Goal: Information Seeking & Learning: Understand process/instructions

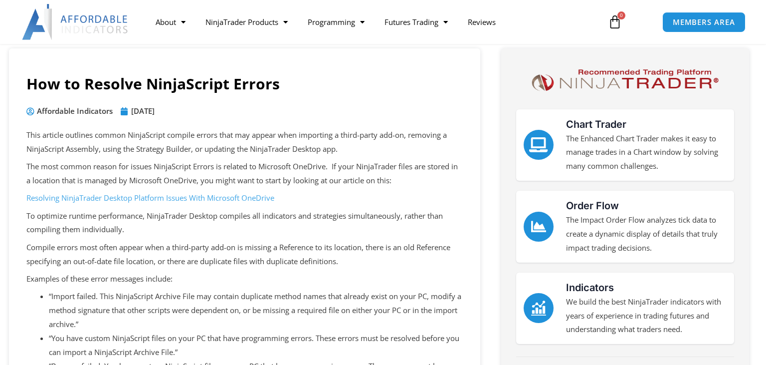
scroll to position [66, 0]
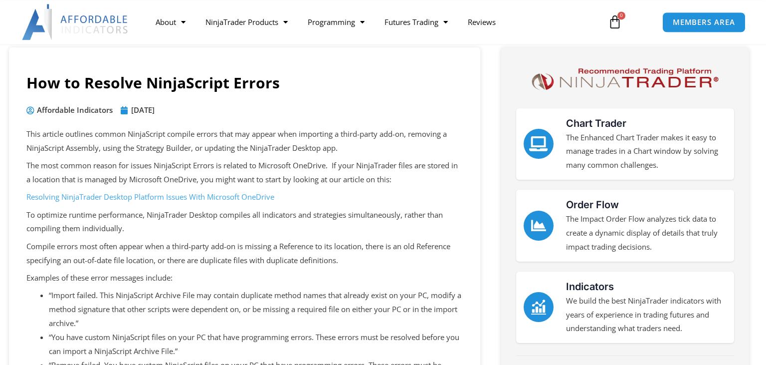
click at [126, 174] on p "The most common reason for issues NinjaScript Errors is related to Microsoft On…" at bounding box center [244, 173] width 437 height 28
click at [279, 175] on p "The most common reason for issues NinjaScript Errors is related to Microsoft On…" at bounding box center [244, 173] width 437 height 28
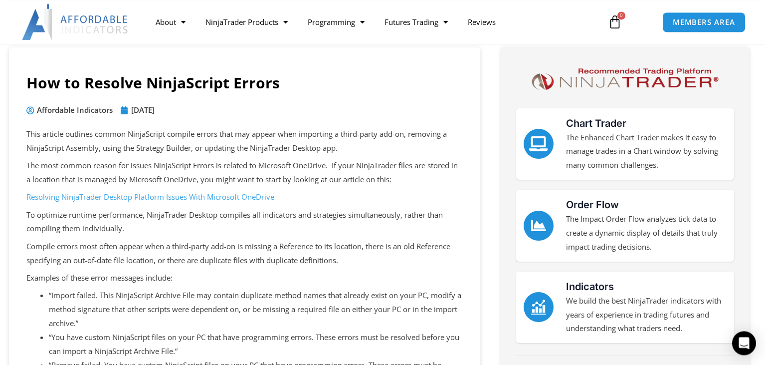
click at [279, 175] on p "The most common reason for issues NinjaScript Errors is related to Microsoft On…" at bounding box center [244, 173] width 437 height 28
click at [345, 169] on p "The most common reason for issues NinjaScript Errors is related to Microsoft On…" at bounding box center [244, 173] width 437 height 28
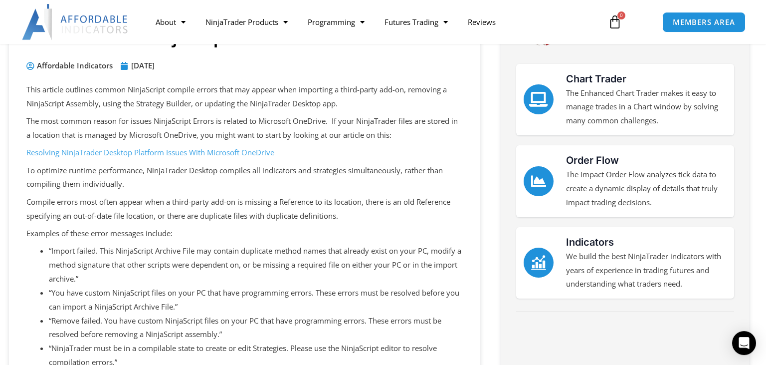
scroll to position [116, 0]
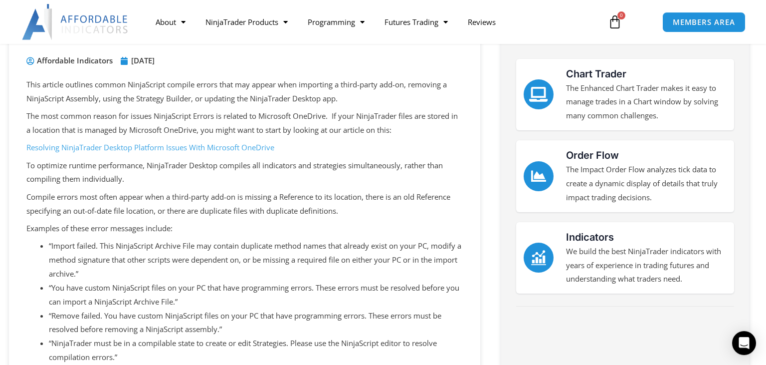
click at [207, 146] on link "Resolving NinjaTrader Desktop Platform Issues With Microsoft OneDrive" at bounding box center [150, 147] width 248 height 10
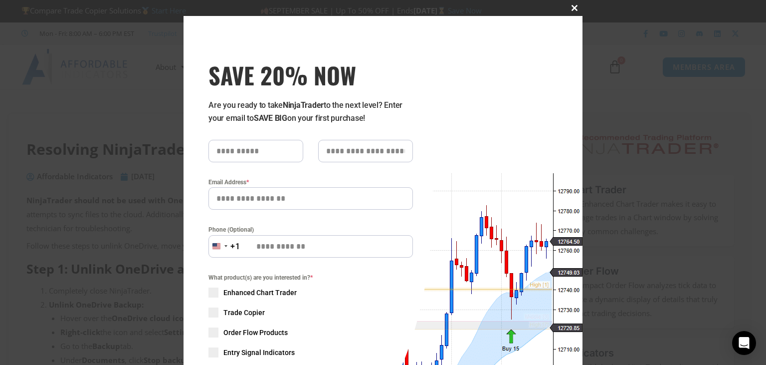
click at [574, 8] on span "SAVE 20% NOW popup" at bounding box center [575, 8] width 16 height 6
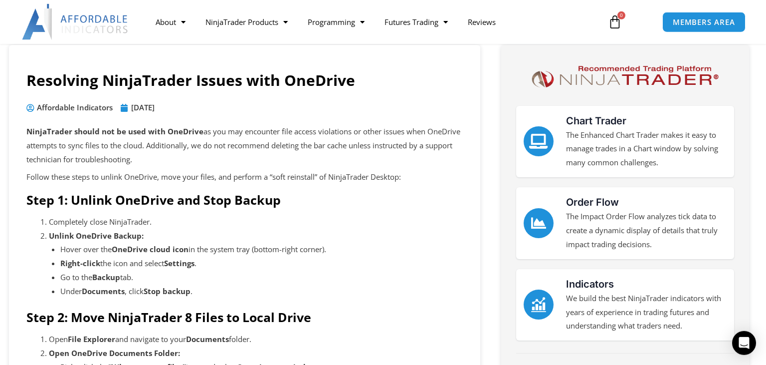
scroll to position [68, 0]
click at [115, 149] on p "NinjaTrader should not be used with OneDrive as you may encounter file access v…" at bounding box center [244, 146] width 437 height 42
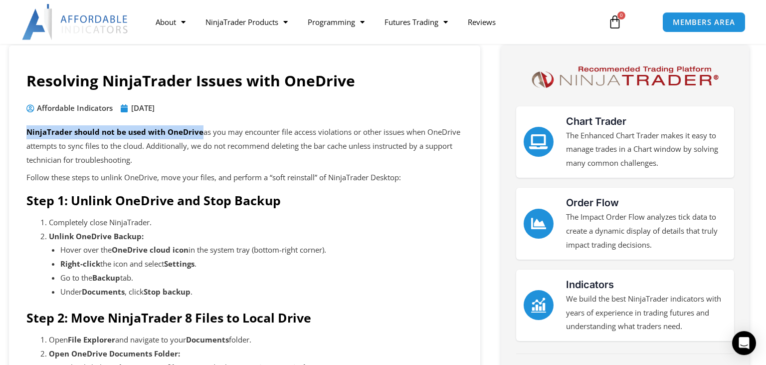
click at [115, 149] on p "NinjaTrader should not be used with OneDrive as you may encounter file access v…" at bounding box center [244, 146] width 437 height 42
click at [328, 137] on p "NinjaTrader should not be used with OneDrive as you may encounter file access v…" at bounding box center [244, 146] width 437 height 42
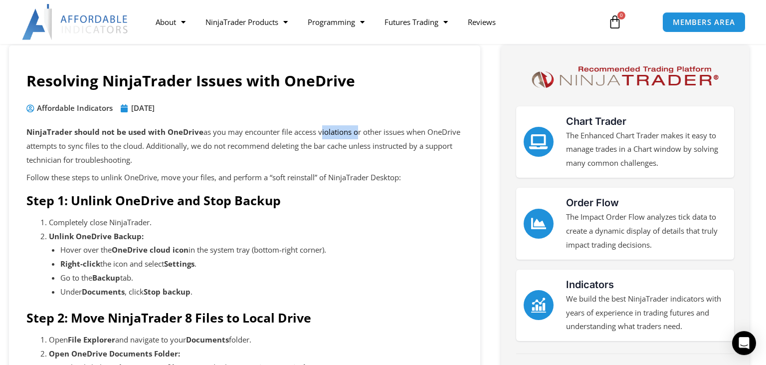
click at [328, 137] on p "NinjaTrader should not be used with OneDrive as you may encounter file access v…" at bounding box center [244, 146] width 437 height 42
click at [102, 153] on p "NinjaTrader should not be used with OneDrive as you may encounter file access v…" at bounding box center [244, 146] width 437 height 42
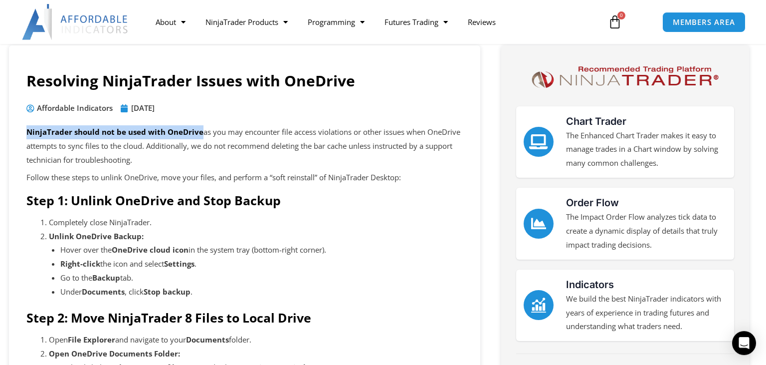
click at [102, 153] on p "NinjaTrader should not be used with OneDrive as you may encounter file access v…" at bounding box center [244, 146] width 437 height 42
click at [316, 141] on p "NinjaTrader should not be used with OneDrive as you may encounter file access v…" at bounding box center [244, 146] width 437 height 42
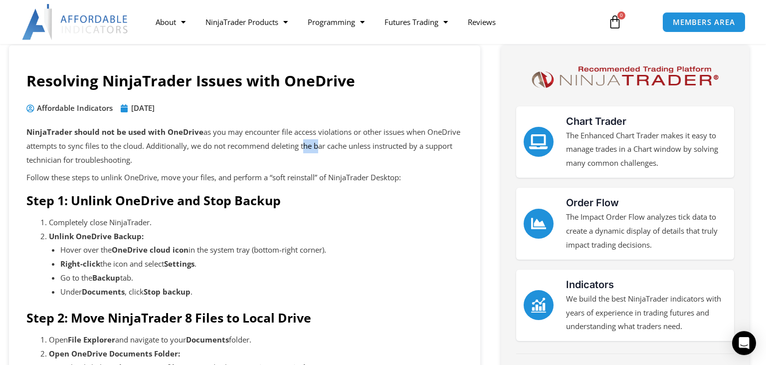
click at [316, 141] on p "NinjaTrader should not be used with OneDrive as you may encounter file access v…" at bounding box center [244, 146] width 437 height 42
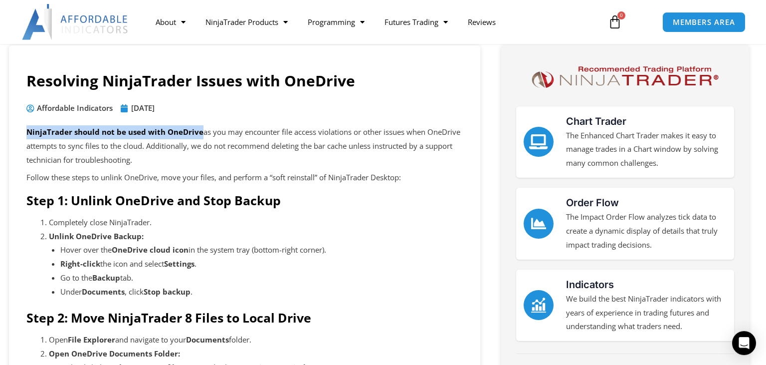
click at [316, 141] on p "NinjaTrader should not be used with OneDrive as you may encounter file access v…" at bounding box center [244, 146] width 437 height 42
click at [270, 134] on p "NinjaTrader should not be used with OneDrive as you may encounter file access v…" at bounding box center [244, 146] width 437 height 42
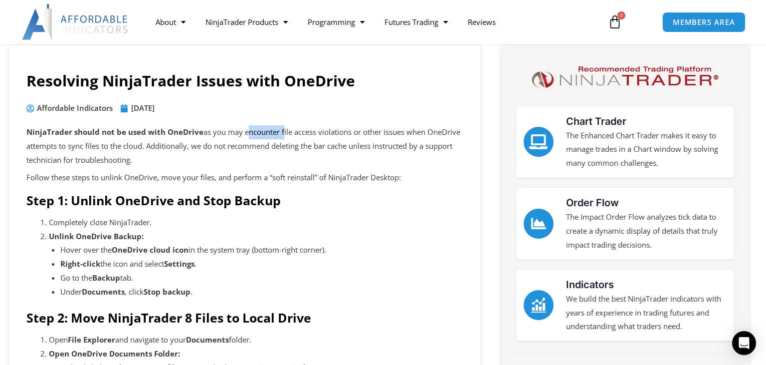
click at [270, 134] on p "NinjaTrader should not be used with OneDrive as you may encounter file access v…" at bounding box center [244, 146] width 437 height 42
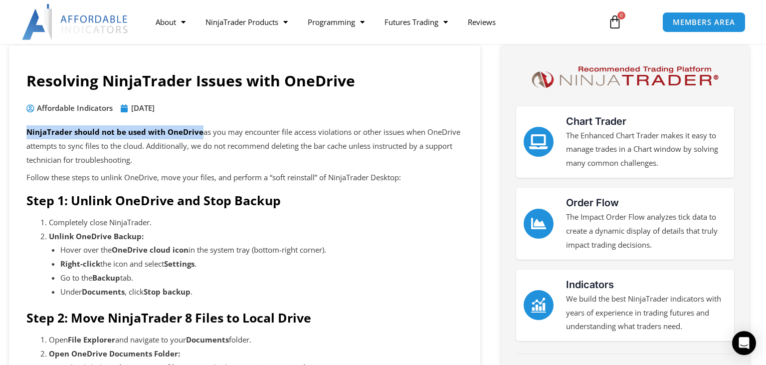
click at [270, 134] on p "NinjaTrader should not be used with OneDrive as you may encounter file access v…" at bounding box center [244, 146] width 437 height 42
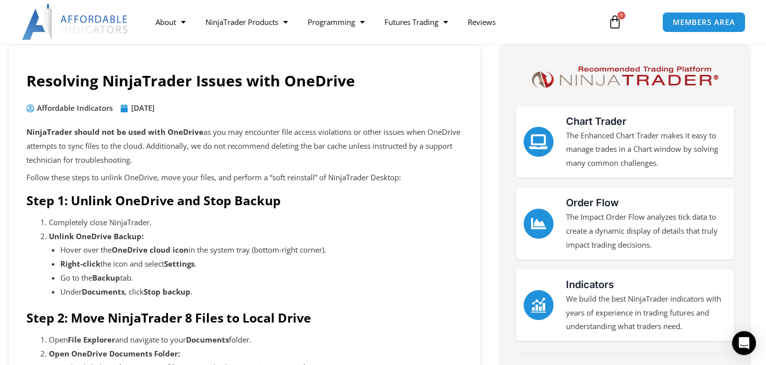
click at [109, 179] on p "Follow these steps to unlink OneDrive, move your files, and perform a “soft rei…" at bounding box center [244, 178] width 437 height 14
click at [321, 177] on p "Follow these steps to unlink OneDrive, move your files, and perform a “soft rei…" at bounding box center [244, 178] width 437 height 14
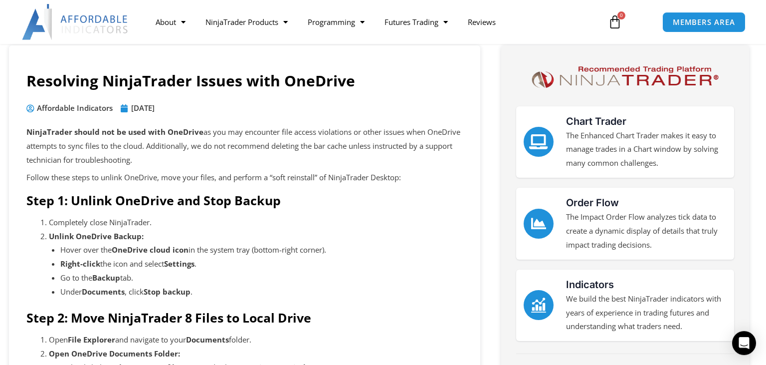
click at [321, 177] on p "Follow these steps to unlink OneDrive, move your files, and perform a “soft rei…" at bounding box center [244, 178] width 437 height 14
click at [357, 179] on p "Follow these steps to unlink OneDrive, move your files, and perform a “soft rei…" at bounding box center [244, 178] width 437 height 14
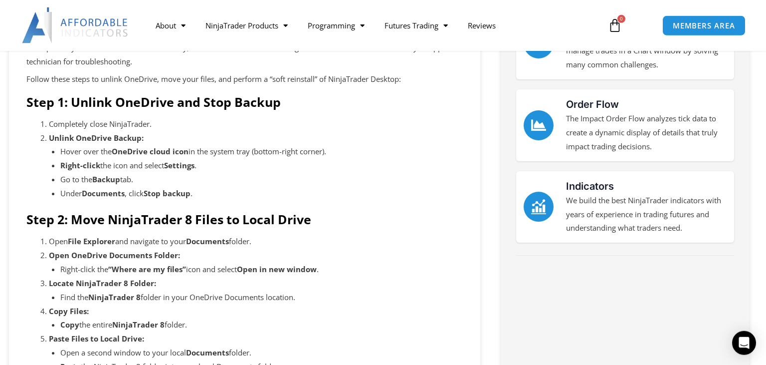
scroll to position [166, 0]
click at [281, 217] on strong "Step 2: Move NinjaTrader 8 Files to Local Drive" at bounding box center [168, 219] width 285 height 17
click at [372, 199] on li "Under Documents , click Stop backup ." at bounding box center [261, 194] width 403 height 14
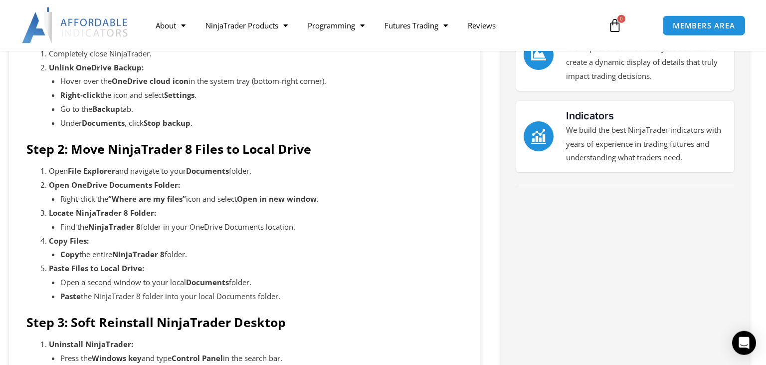
scroll to position [237, 0]
click at [286, 196] on strong "Open in new window" at bounding box center [277, 198] width 80 height 10
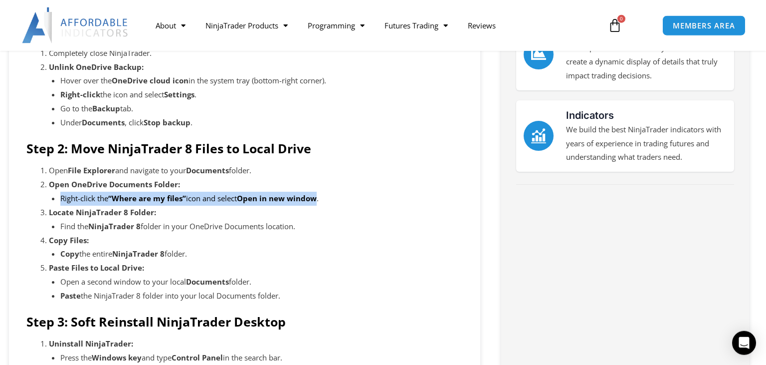
click at [286, 196] on strong "Open in new window" at bounding box center [277, 198] width 80 height 10
click at [293, 197] on strong "Open in new window" at bounding box center [277, 198] width 80 height 10
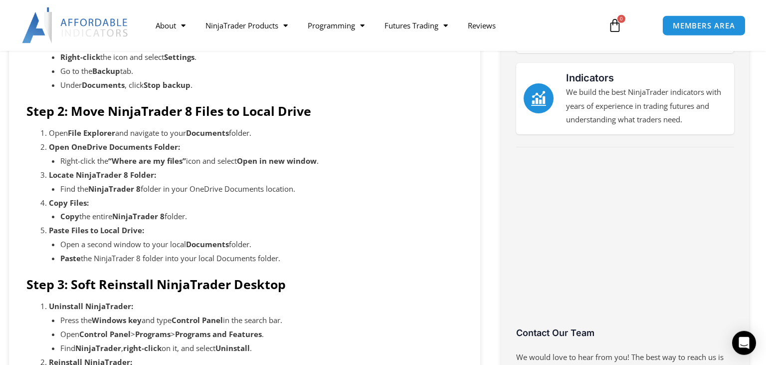
scroll to position [276, 0]
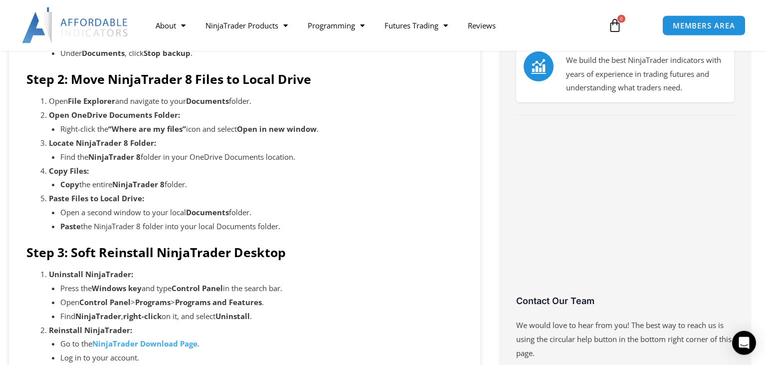
scroll to position [307, 0]
click at [102, 188] on li "Copy the entire NinjaTrader 8 folder." at bounding box center [261, 184] width 403 height 14
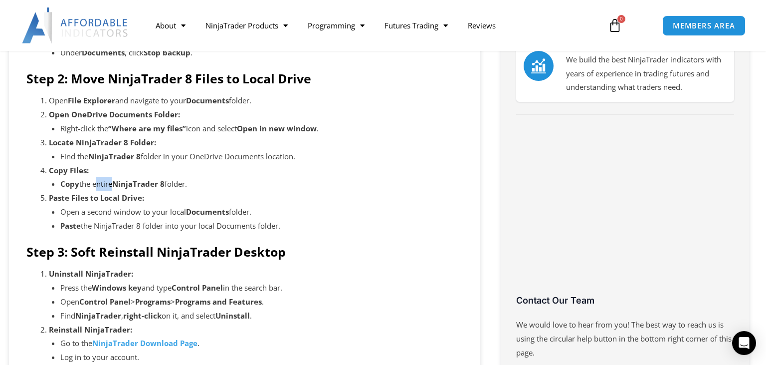
click at [102, 188] on li "Copy the entire NinjaTrader 8 folder." at bounding box center [261, 184] width 403 height 14
click at [93, 188] on li "Copy the entire NinjaTrader 8 folder." at bounding box center [261, 184] width 403 height 14
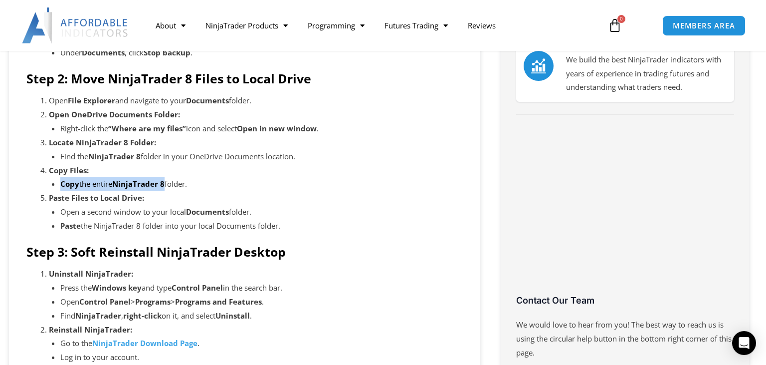
click at [109, 186] on li "Copy the entire NinjaTrader 8 folder." at bounding box center [261, 184] width 403 height 14
click at [239, 155] on li "Find the NinjaTrader 8 folder in your OneDrive Documents location." at bounding box center [261, 157] width 403 height 14
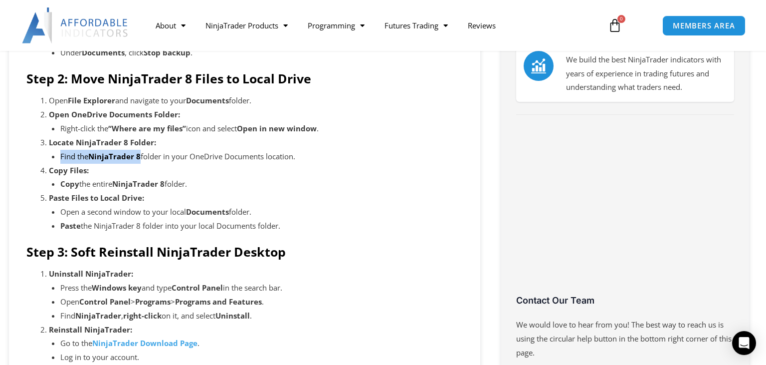
click at [239, 155] on li "Find the NinjaTrader 8 folder in your OneDrive Documents location." at bounding box center [261, 157] width 403 height 14
click at [220, 157] on li "Find the NinjaTrader 8 folder in your OneDrive Documents location." at bounding box center [261, 157] width 403 height 14
click at [216, 158] on li "Find the NinjaTrader 8 folder in your OneDrive Documents location." at bounding box center [261, 157] width 403 height 14
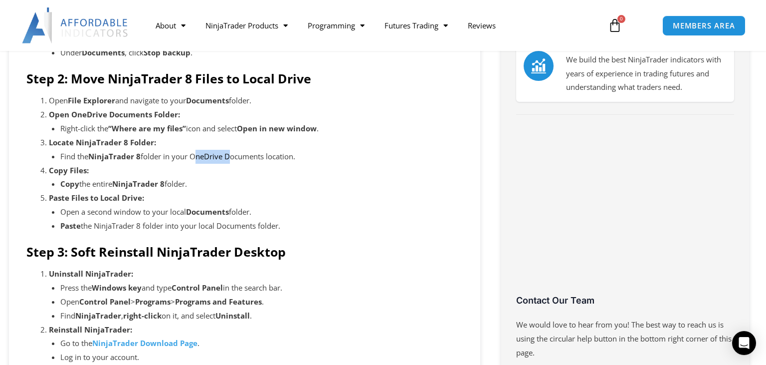
click at [216, 158] on li "Find the NinjaTrader 8 folder in your OneDrive Documents location." at bounding box center [261, 157] width 403 height 14
click at [235, 158] on li "Find the NinjaTrader 8 folder in your OneDrive Documents location." at bounding box center [261, 157] width 403 height 14
click at [149, 217] on li "Open a second window to your local Documents folder." at bounding box center [261, 212] width 403 height 14
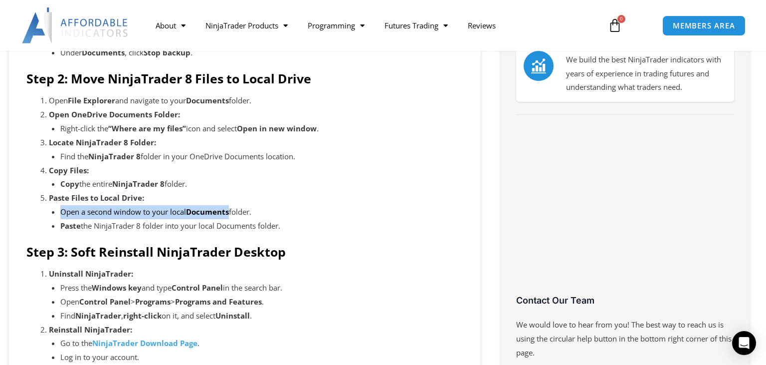
click at [149, 217] on li "Open a second window to your local Documents folder." at bounding box center [261, 212] width 403 height 14
click at [163, 215] on li "Open a second window to your local Documents folder." at bounding box center [261, 212] width 403 height 14
click at [170, 129] on strong "“Where are my files”" at bounding box center [147, 128] width 78 height 10
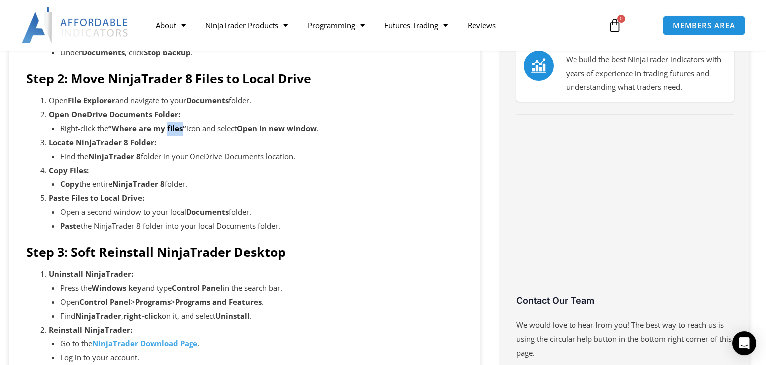
click at [170, 129] on strong "“Where are my files”" at bounding box center [147, 128] width 78 height 10
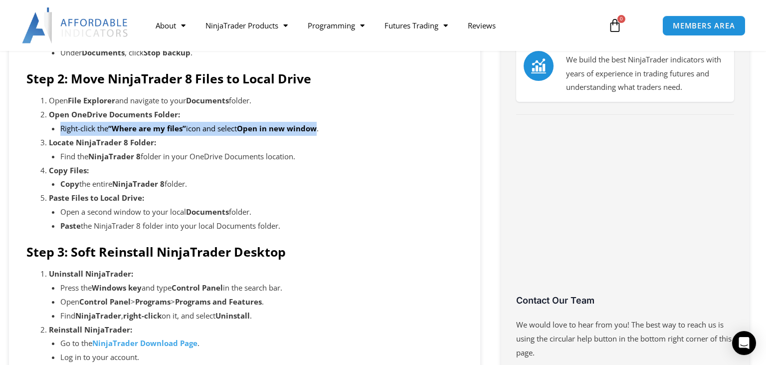
click at [170, 129] on strong "“Where are my files”" at bounding box center [147, 128] width 78 height 10
click at [138, 131] on strong "“Where are my files”" at bounding box center [147, 128] width 78 height 10
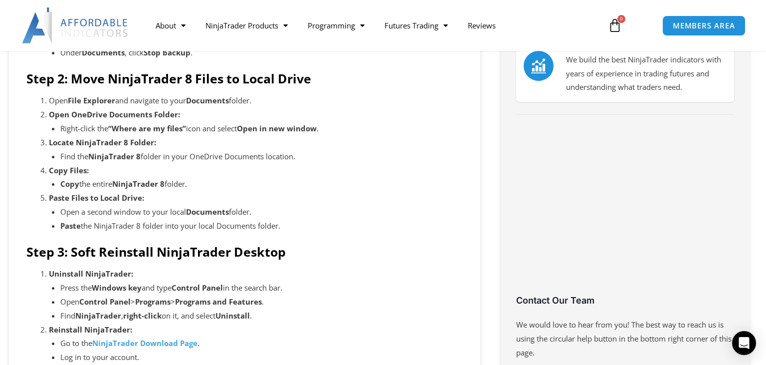
click at [123, 129] on strong "“Where are my files”" at bounding box center [147, 128] width 78 height 10
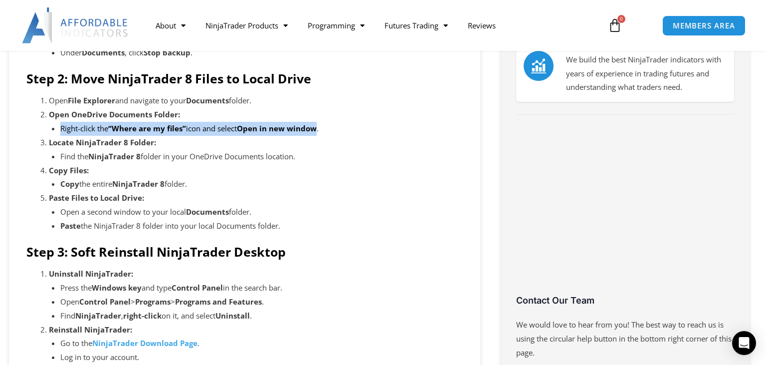
click at [123, 129] on strong "“Where are my files”" at bounding box center [147, 128] width 78 height 10
click at [138, 128] on strong "“Where are my files”" at bounding box center [147, 128] width 78 height 10
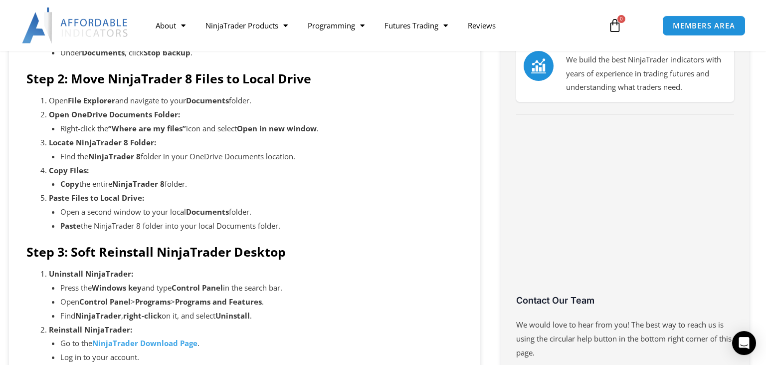
click at [27, 145] on div "NinjaTrader should not be used with OneDrive as you may encounter file access v…" at bounding box center [244, 266] width 437 height 761
click at [104, 127] on li "Right-click the “Where are my files” icon and select Open in new window ." at bounding box center [261, 129] width 403 height 14
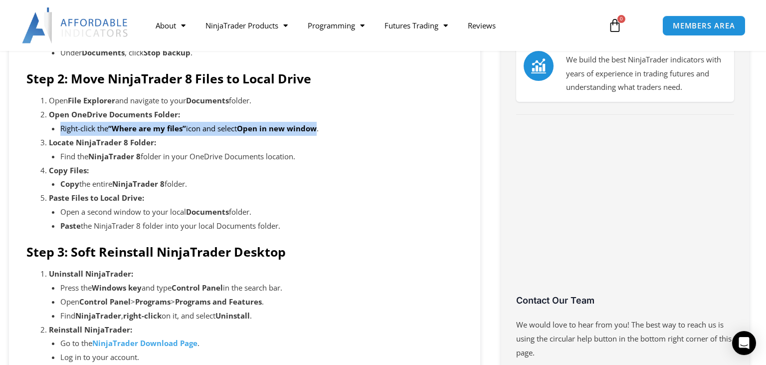
click at [104, 127] on li "Right-click the “Where are my files” icon and select Open in new window ." at bounding box center [261, 129] width 403 height 14
click at [177, 131] on strong "“Where are my files”" at bounding box center [147, 128] width 78 height 10
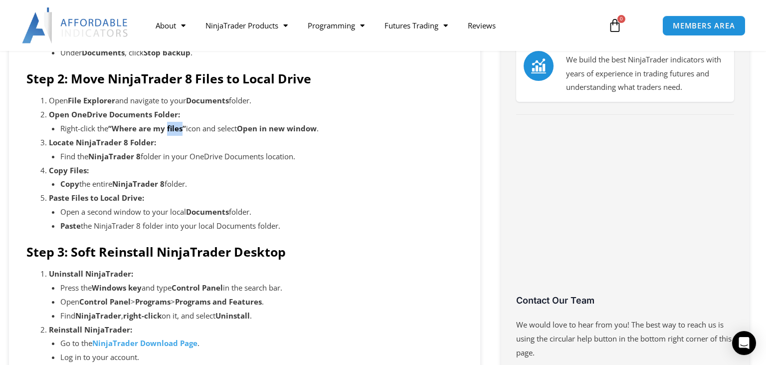
click at [177, 131] on strong "“Where are my files”" at bounding box center [147, 128] width 78 height 10
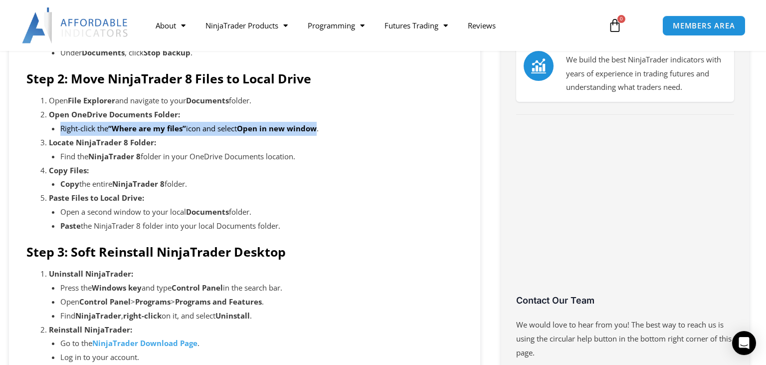
click at [177, 131] on strong "“Where are my files”" at bounding box center [147, 128] width 78 height 10
click at [228, 131] on li "Right-click the “Where are my files” icon and select Open in new window ." at bounding box center [261, 129] width 403 height 14
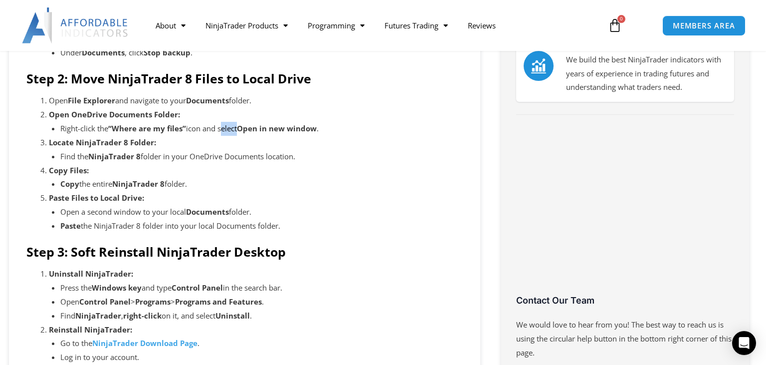
click at [228, 131] on li "Right-click the “Where are my files” icon and select Open in new window ." at bounding box center [261, 129] width 403 height 14
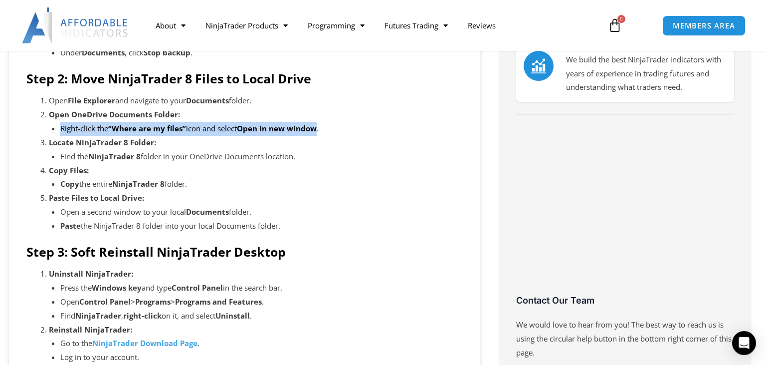
click at [228, 131] on li "Right-click the “Where are my files” icon and select Open in new window ." at bounding box center [261, 129] width 403 height 14
click at [195, 126] on li "Right-click the “Where are my files” icon and select Open in new window ." at bounding box center [261, 129] width 403 height 14
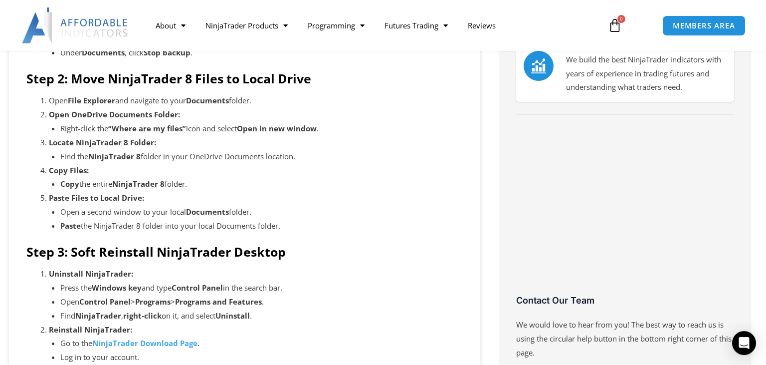
click at [389, 179] on li "Copy the entire NinjaTrader 8 folder." at bounding box center [261, 184] width 403 height 14
click at [161, 132] on strong "“Where are my files”" at bounding box center [147, 128] width 78 height 10
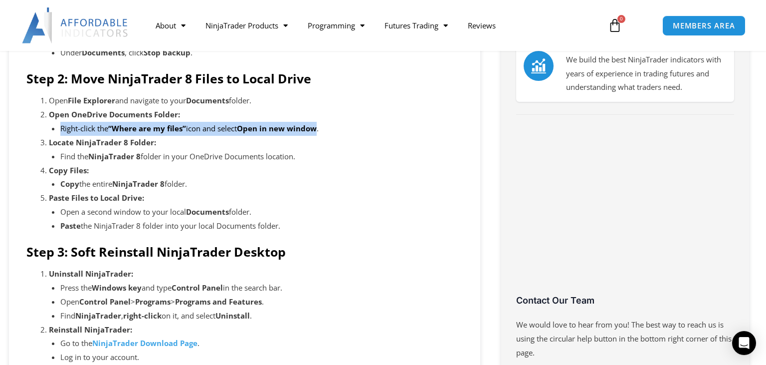
click at [161, 132] on strong "“Where are my files”" at bounding box center [147, 128] width 78 height 10
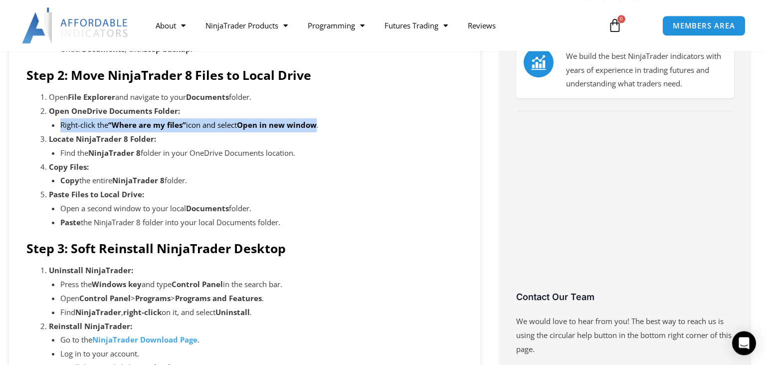
scroll to position [318, 0]
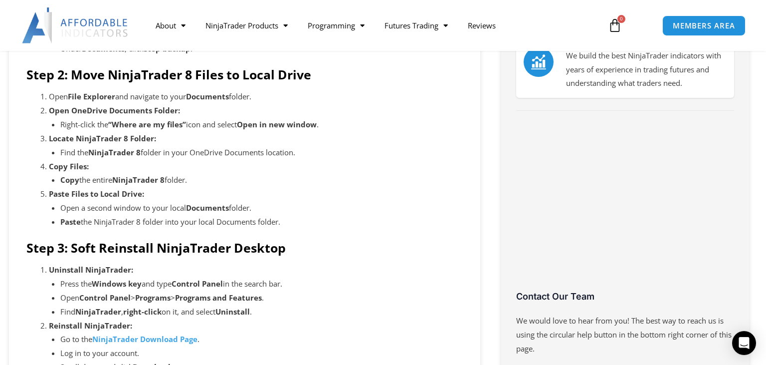
click at [28, 153] on div "NinjaTrader should not be used with OneDrive as you may encounter file access v…" at bounding box center [244, 262] width 437 height 761
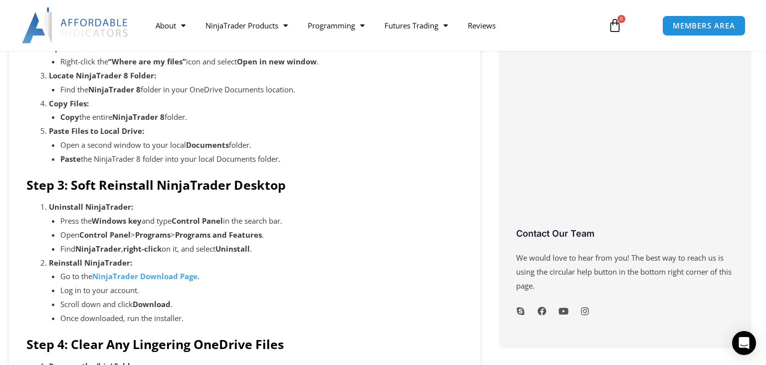
scroll to position [381, 0]
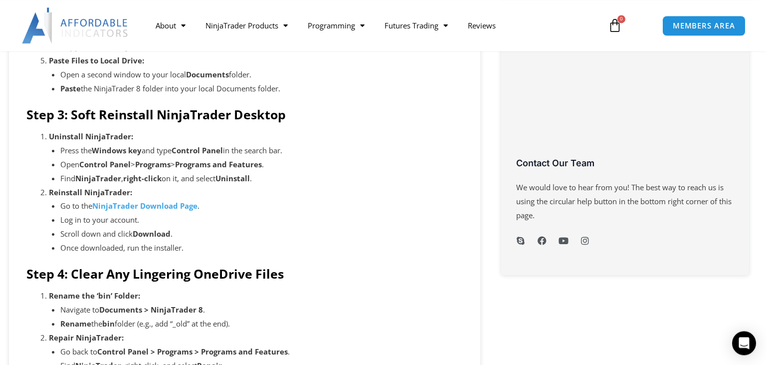
scroll to position [452, 0]
click at [48, 227] on div "NinjaTrader should not be used with OneDrive as you may encounter file access v…" at bounding box center [244, 129] width 437 height 761
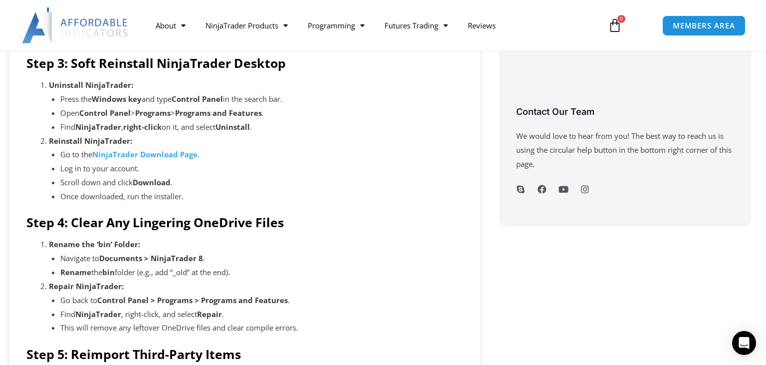
scroll to position [503, 0]
click at [169, 157] on strong "NinjaTrader Download Page" at bounding box center [144, 154] width 105 height 10
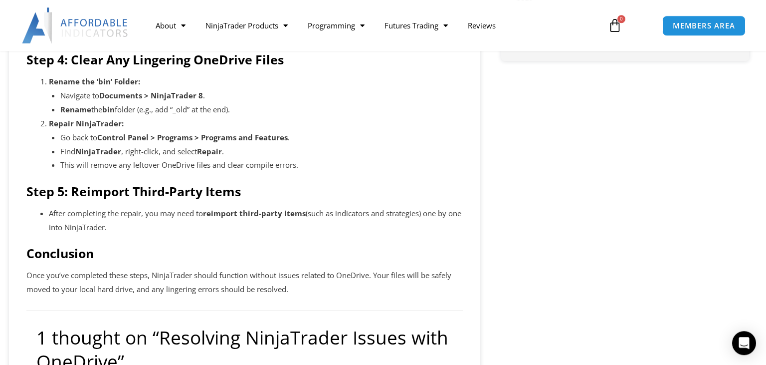
scroll to position [669, 0]
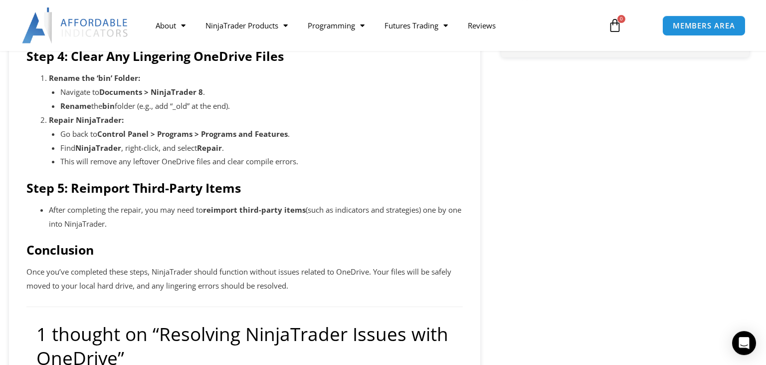
click at [169, 155] on li "Find NinjaTrader , right-click, and select Repair ." at bounding box center [261, 148] width 403 height 14
click at [144, 126] on li "Repair NinjaTrader: Go back to Control Panel > Programs > Programs and Features…" at bounding box center [256, 140] width 414 height 55
click at [24, 165] on div "Resolving NinjaTrader Issues with OneDrive Affordable Indicators February 4, 20…" at bounding box center [244, 199] width 471 height 1494
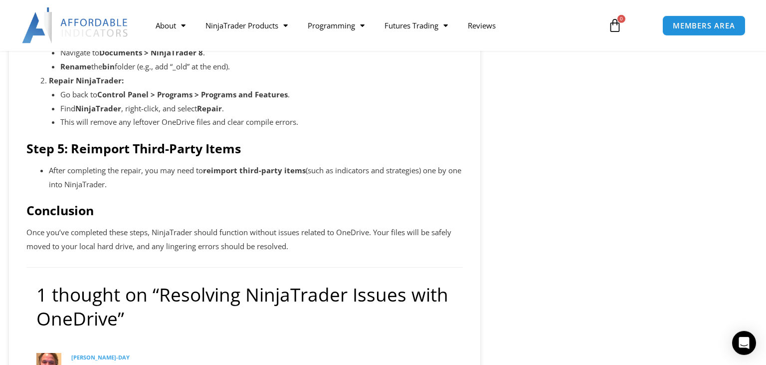
scroll to position [710, 0]
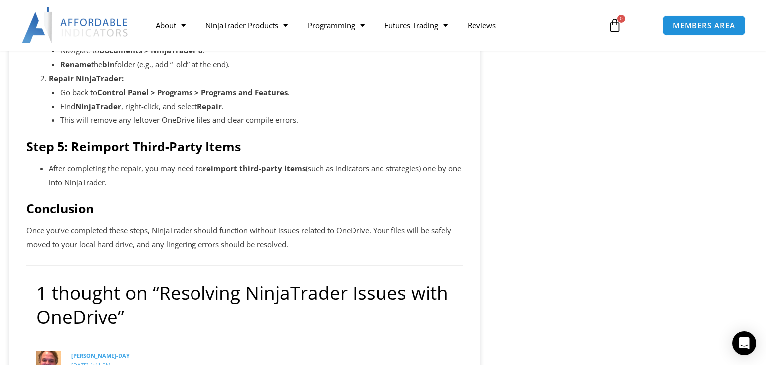
click at [165, 169] on li "After completing the repair, you may need to reimport third-party items (such a…" at bounding box center [256, 176] width 414 height 28
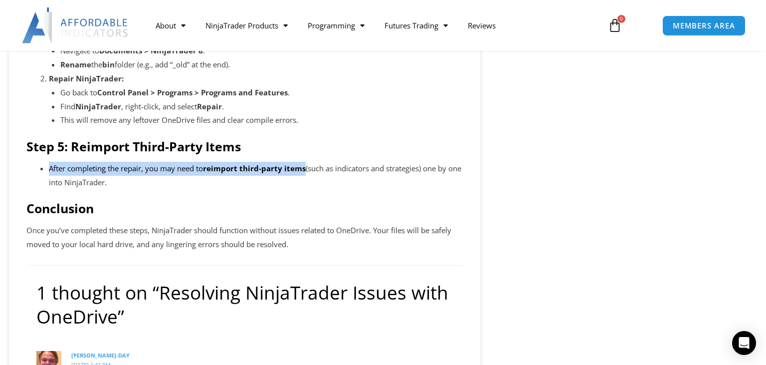
click at [165, 169] on li "After completing the repair, you may need to reimport third-party items (such a…" at bounding box center [256, 176] width 414 height 28
click at [147, 172] on li "After completing the repair, you may need to reimport third-party items (such a…" at bounding box center [256, 176] width 414 height 28
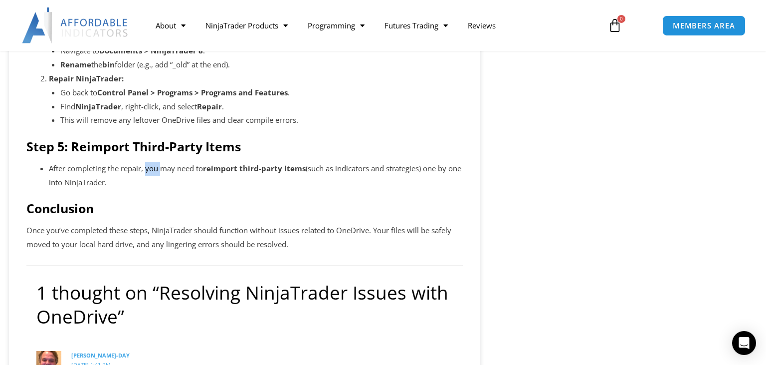
click at [147, 172] on li "After completing the repair, you may need to reimport third-party items (such a…" at bounding box center [256, 176] width 414 height 28
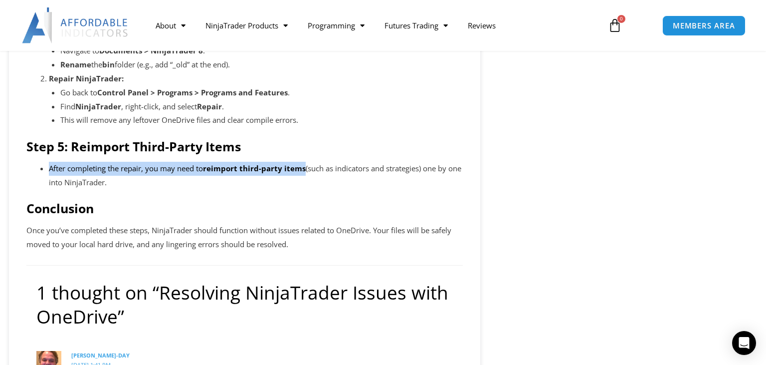
click at [147, 172] on li "After completing the repair, you may need to reimport third-party items (such a…" at bounding box center [256, 176] width 414 height 28
click at [80, 170] on li "After completing the repair, you may need to reimport third-party items (such a…" at bounding box center [256, 176] width 414 height 28
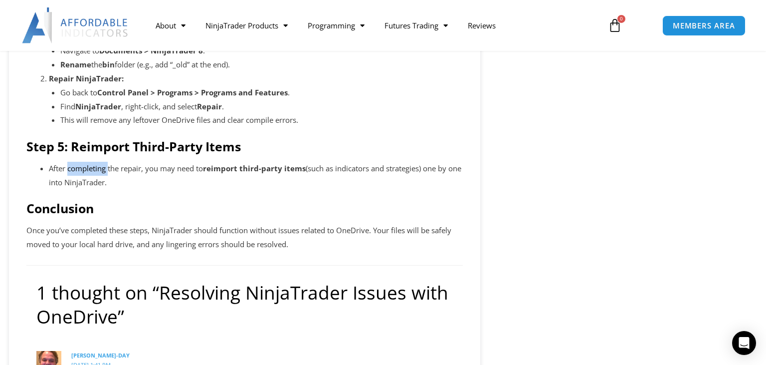
click at [80, 170] on li "After completing the repair, you may need to reimport third-party items (such a…" at bounding box center [256, 176] width 414 height 28
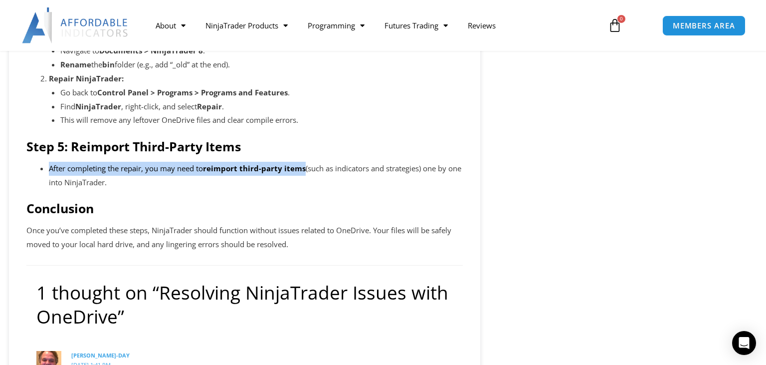
click at [80, 170] on li "After completing the repair, you may need to reimport third-party items (such a…" at bounding box center [256, 176] width 414 height 28
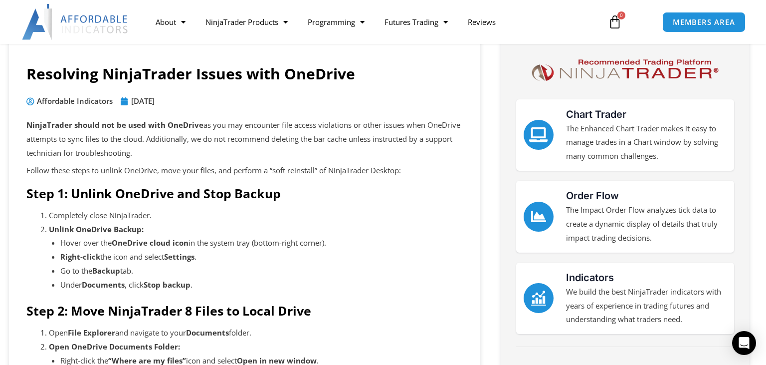
scroll to position [0, 0]
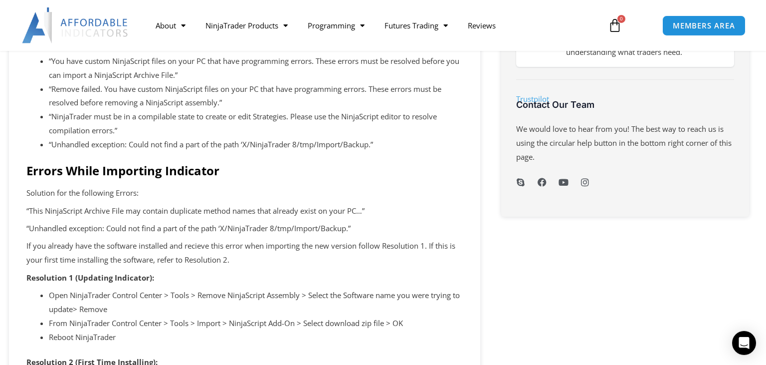
scroll to position [343, 0]
click at [134, 206] on p "“This NinjaScript Archive File may contain duplicate method names that already …" at bounding box center [244, 211] width 437 height 14
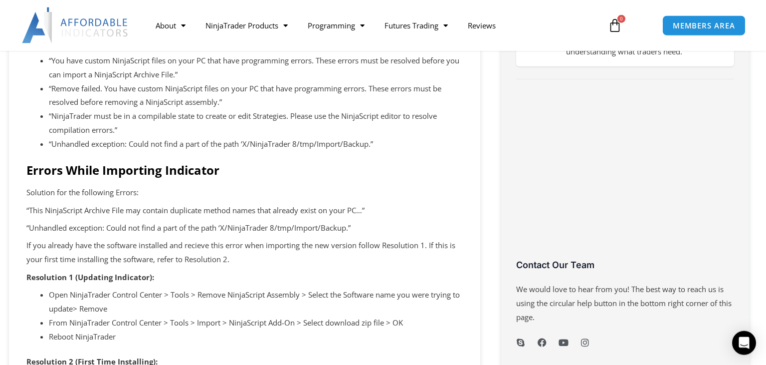
click at [76, 232] on p "“Unhandled exception: Could not find a part of the path ‘X/NinjaTrader 8/tmp/Im…" at bounding box center [244, 228] width 437 height 14
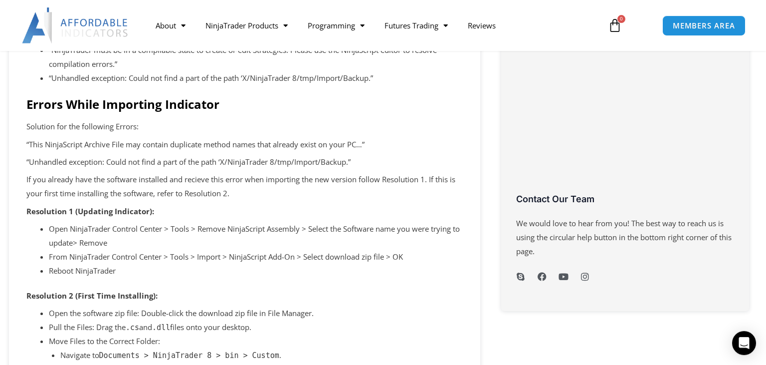
scroll to position [411, 0]
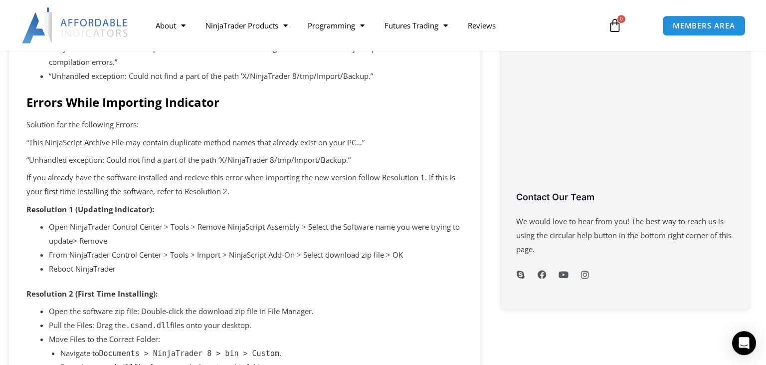
click at [113, 192] on p "If you already have the software installed and recieve this error when importin…" at bounding box center [244, 185] width 437 height 28
click at [128, 191] on p "If you already have the software installed and recieve this error when importin…" at bounding box center [244, 185] width 437 height 28
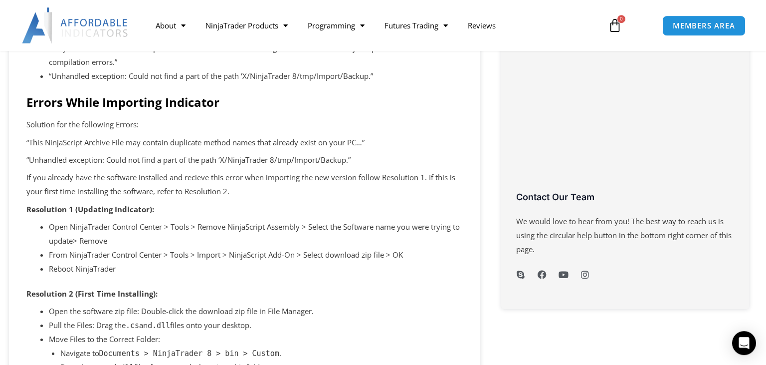
click at [157, 178] on p "If you already have the software installed and recieve this error when importin…" at bounding box center [244, 185] width 437 height 28
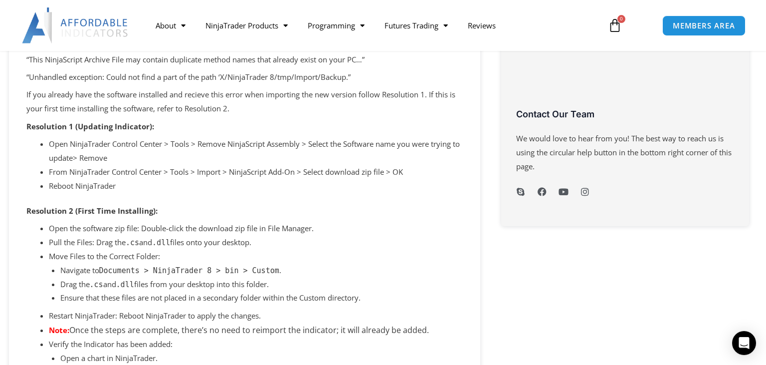
scroll to position [494, 0]
click at [140, 111] on p "If you already have the software installed and recieve this error when importin…" at bounding box center [244, 101] width 437 height 28
click at [114, 107] on p "If you already have the software installed and recieve this error when importin…" at bounding box center [244, 101] width 437 height 28
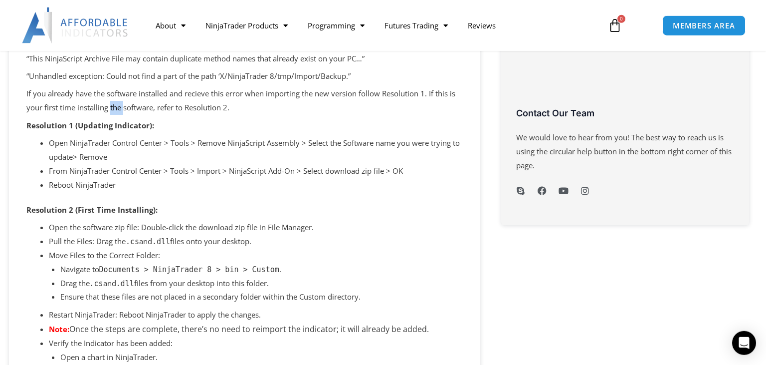
click at [114, 107] on p "If you already have the software installed and recieve this error when importin…" at bounding box center [244, 101] width 437 height 28
click at [136, 107] on p "If you already have the software installed and recieve this error when importin…" at bounding box center [244, 101] width 437 height 28
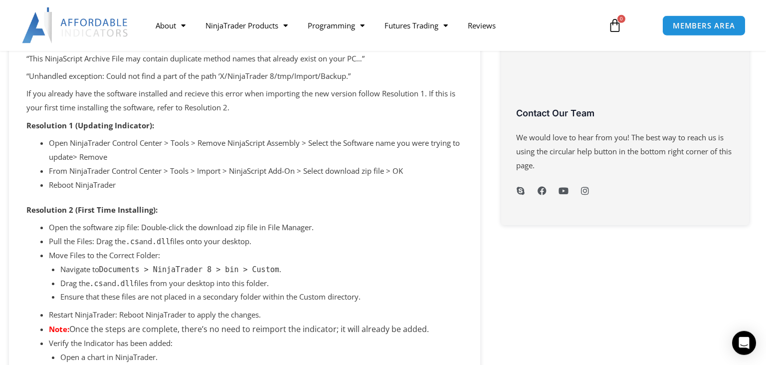
click at [107, 110] on p "If you already have the software installed and recieve this error when importin…" at bounding box center [244, 101] width 437 height 28
click at [93, 110] on p "If you already have the software installed and recieve this error when importin…" at bounding box center [244, 101] width 437 height 28
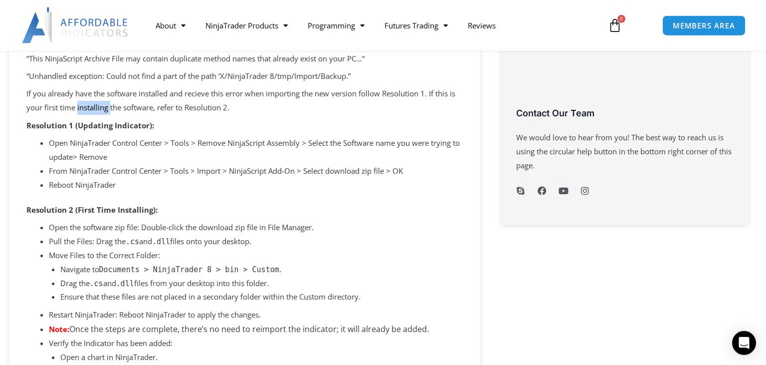
click at [93, 110] on p "If you already have the software installed and recieve this error when importin…" at bounding box center [244, 101] width 437 height 28
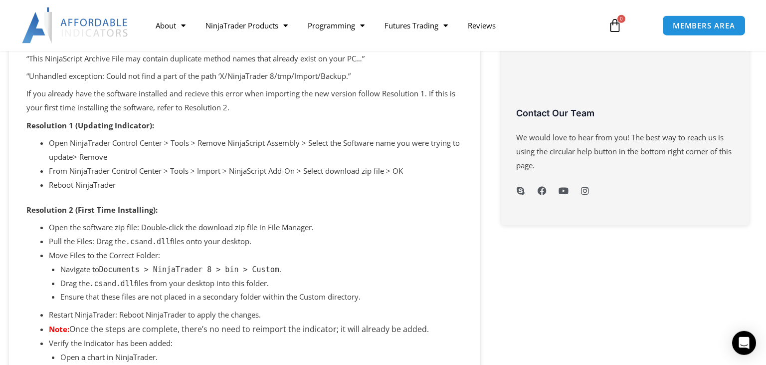
click at [129, 108] on p "If you already have the software installed and recieve this error when importin…" at bounding box center [244, 101] width 437 height 28
click at [125, 142] on li "Open NinjaTrader Control Center > Tools > Remove NinjaScript Assembly > Select …" at bounding box center [256, 150] width 414 height 28
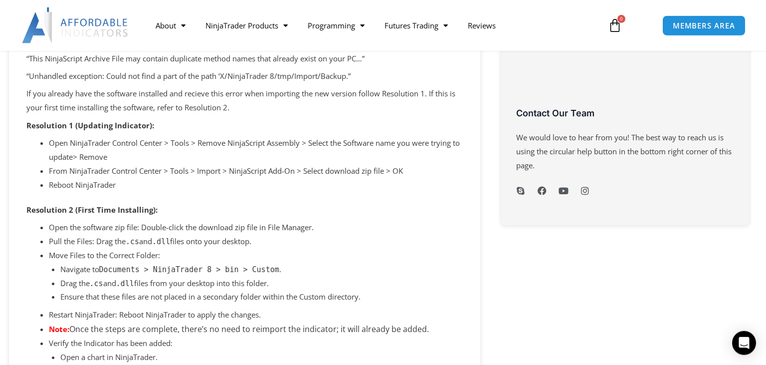
click at [125, 142] on li "Open NinjaTrader Control Center > Tools > Remove NinjaScript Assembly > Select …" at bounding box center [256, 150] width 414 height 28
click at [101, 149] on li "Open NinjaTrader Control Center > Tools > Remove NinjaScript Assembly > Select …" at bounding box center [256, 150] width 414 height 28
click at [76, 160] on li "Open NinjaTrader Control Center > Tools > Remove NinjaScript Assembly > Select …" at bounding box center [256, 150] width 414 height 28
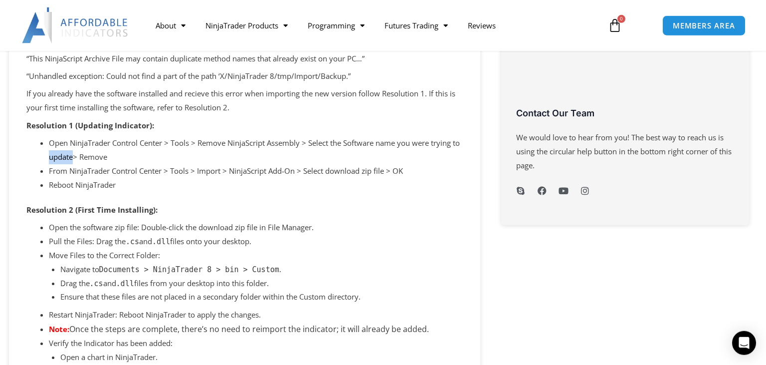
click at [76, 160] on li "Open NinjaTrader Control Center > Tools > Remove NinjaScript Assembly > Select …" at bounding box center [256, 150] width 414 height 28
click at [78, 186] on li "Reboot NinjaTrader" at bounding box center [256, 185] width 414 height 14
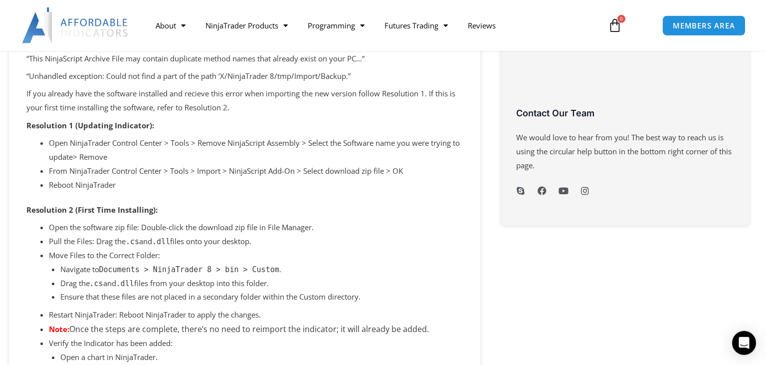
click at [67, 177] on li "From NinjaTrader Control Center > Tools > Import > NinjaScript Add-On > Select …" at bounding box center [256, 171] width 414 height 14
click at [72, 188] on li "Reboot NinjaTrader" at bounding box center [256, 185] width 414 height 14
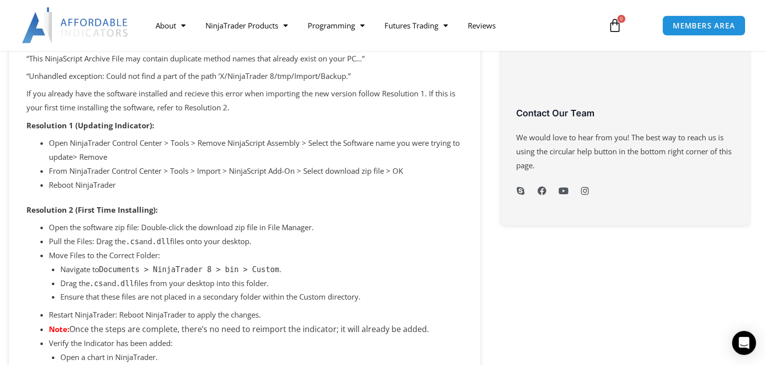
click at [72, 188] on li "Reboot NinjaTrader" at bounding box center [256, 185] width 414 height 14
click at [76, 154] on li "Open NinjaTrader Control Center > Tools > Remove NinjaScript Assembly > Select …" at bounding box center [256, 150] width 414 height 28
click at [101, 147] on li "Open NinjaTrader Control Center > Tools > Remove NinjaScript Assembly > Select …" at bounding box center [256, 150] width 414 height 28
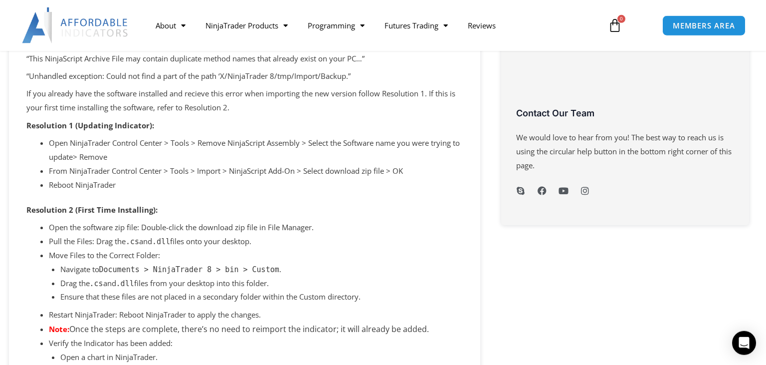
click at [101, 147] on li "Open NinjaTrader Control Center > Tools > Remove NinjaScript Assembly > Select …" at bounding box center [256, 150] width 414 height 28
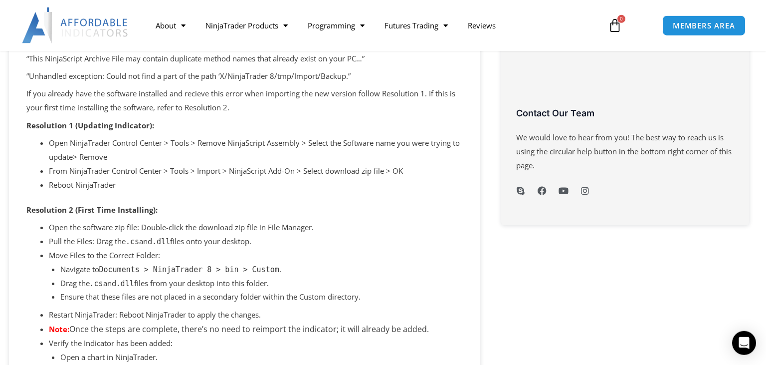
click at [101, 147] on li "Open NinjaTrader Control Center > Tools > Remove NinjaScript Assembly > Select …" at bounding box center [256, 150] width 414 height 28
click at [128, 147] on li "Open NinjaTrader Control Center > Tools > Remove NinjaScript Assembly > Select …" at bounding box center [256, 150] width 414 height 28
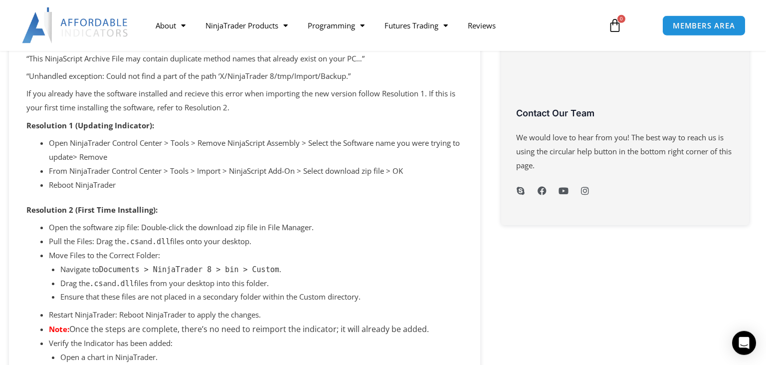
click at [176, 148] on li "Open NinjaTrader Control Center > Tools > Remove NinjaScript Assembly > Select …" at bounding box center [256, 150] width 414 height 28
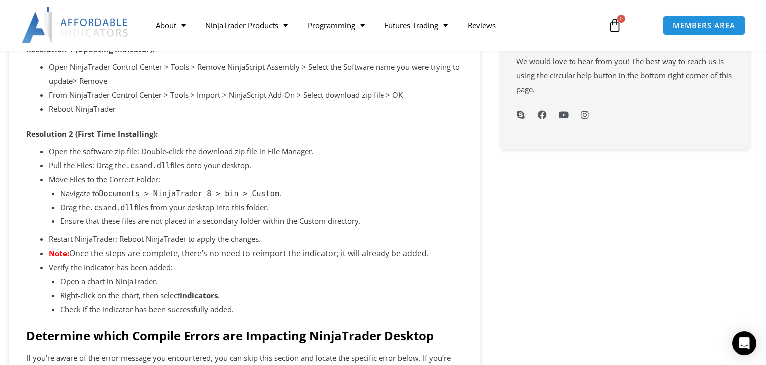
scroll to position [572, 0]
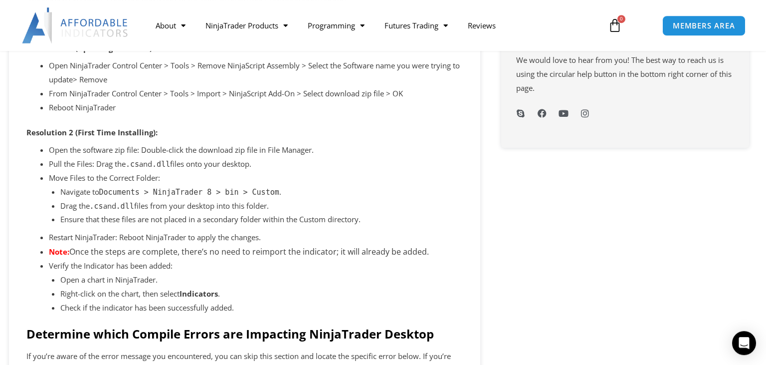
click at [157, 156] on li "Open the software zip file: Double-click the download zip file in File Manager." at bounding box center [256, 150] width 414 height 14
click at [117, 166] on li "Pull the Files: Drag the .cs and .dll files onto your desktop." at bounding box center [256, 164] width 414 height 14
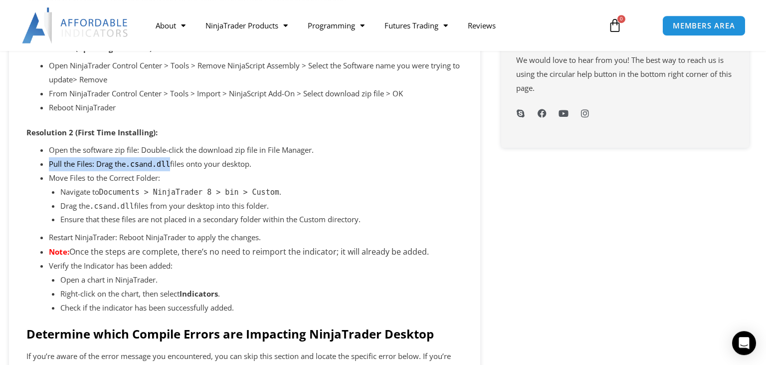
click at [117, 166] on li "Pull the Files: Drag the .cs and .dll files onto your desktop." at bounding box center [256, 164] width 414 height 14
click at [121, 183] on li "Move Files to the Correct Folder: Navigate to Documents > NinjaTrader 8 > bin >…" at bounding box center [256, 198] width 414 height 55
click at [125, 199] on li "Navigate to Documents > NinjaTrader 8 > bin > Custom ." at bounding box center [261, 192] width 403 height 14
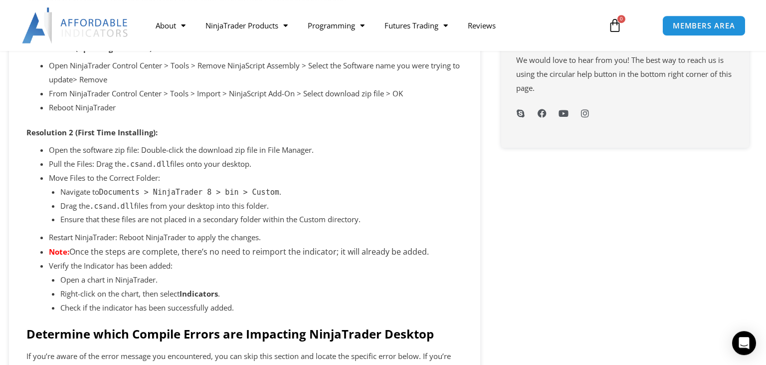
click at [125, 199] on li "Navigate to Documents > NinjaTrader 8 > bin > Custom ." at bounding box center [261, 192] width 403 height 14
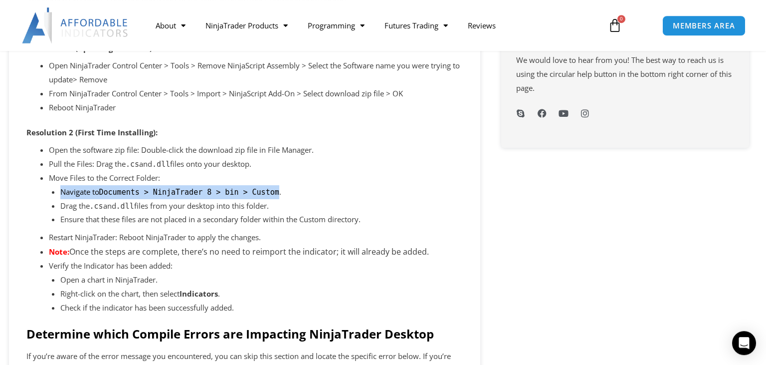
click at [125, 199] on li "Navigate to Documents > NinjaTrader 8 > bin > Custom ." at bounding box center [261, 192] width 403 height 14
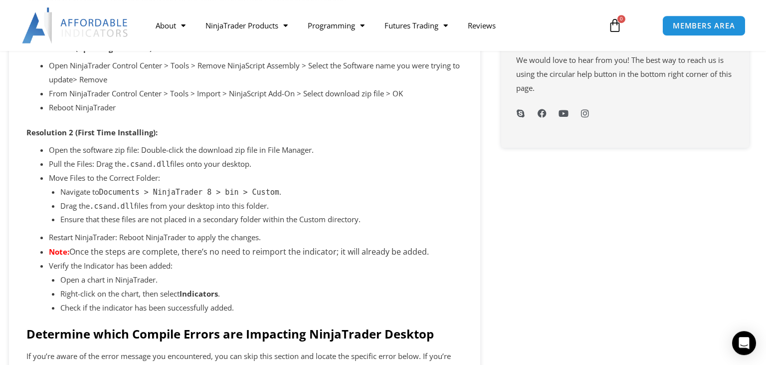
click at [116, 208] on li "Drag the .cs and .dll files from your desktop into this folder." at bounding box center [261, 206] width 403 height 14
click at [147, 222] on p "Ensure that these files are not placed in a secondary folder within the Custom …" at bounding box center [261, 220] width 403 height 14
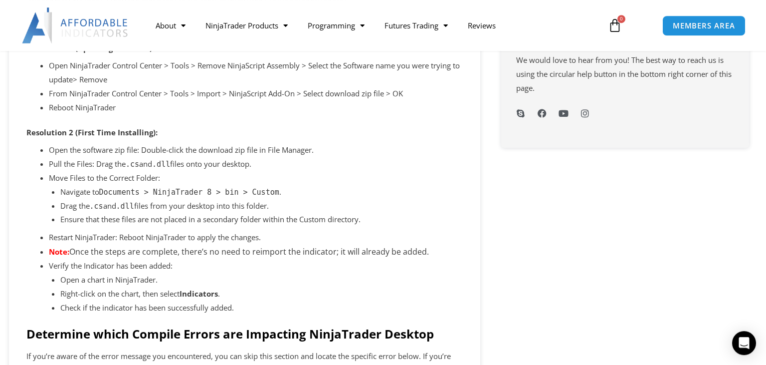
click at [147, 222] on p "Ensure that these files are not placed in a secondary folder within the Custom …" at bounding box center [261, 220] width 403 height 14
click at [178, 216] on p "Ensure that these files are not placed in a secondary folder within the Custom …" at bounding box center [261, 220] width 403 height 14
click at [153, 244] on li "Restart NinjaTrader: Reboot NinjaTrader to apply the changes." at bounding box center [256, 238] width 414 height 14
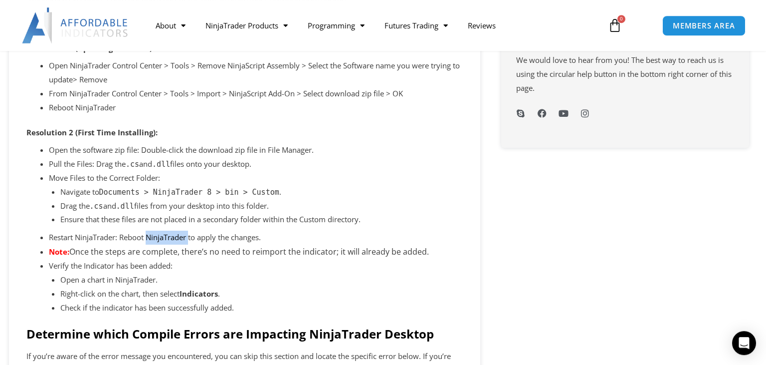
click at [153, 244] on li "Restart NinjaTrader: Reboot NinjaTrader to apply the changes." at bounding box center [256, 238] width 414 height 14
click at [194, 238] on li "Restart NinjaTrader: Reboot NinjaTrader to apply the changes." at bounding box center [256, 238] width 414 height 14
click at [144, 264] on li "Verify the Indicator has been added: Open a chart in NinjaTrader. Right-click o…" at bounding box center [256, 286] width 414 height 55
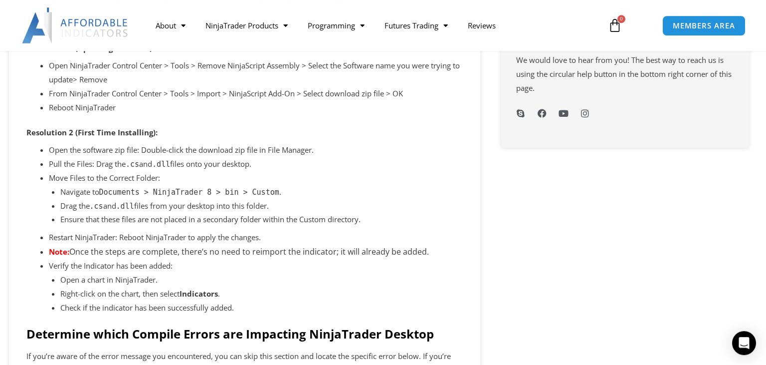
click at [144, 264] on li "Verify the Indicator has been added: Open a chart in NinjaTrader. Right-click o…" at bounding box center [256, 286] width 414 height 55
click at [129, 252] on span "Once the steps are complete, there’s no need to reimport the indicator; it will…" at bounding box center [249, 251] width 360 height 11
click at [161, 257] on span "Once the steps are complete, there’s no need to reimport the indicator; it will…" at bounding box center [249, 251] width 360 height 11
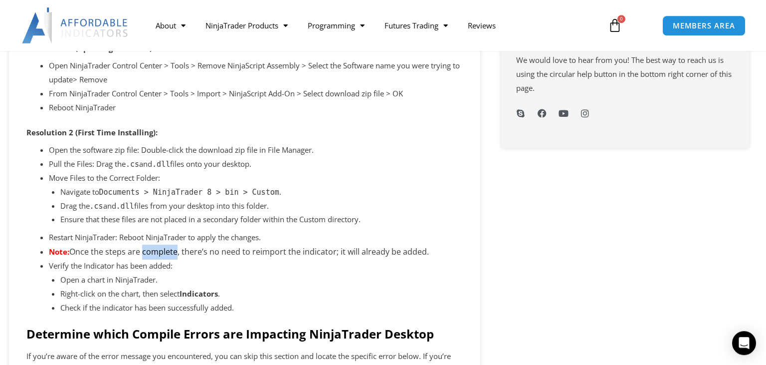
click at [161, 257] on span "Once the steps are complete, there’s no need to reimport the indicator; it will…" at bounding box center [249, 251] width 360 height 11
click at [154, 264] on li "Verify the Indicator has been added: Open a chart in NinjaTrader. Right-click o…" at bounding box center [256, 286] width 414 height 55
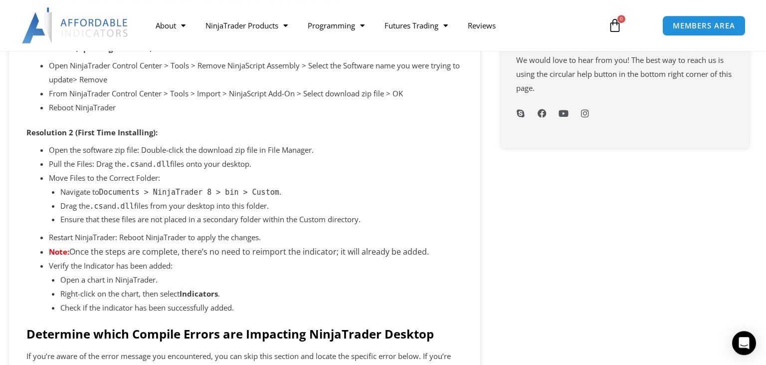
click at [159, 271] on li "Verify the Indicator has been added: Open a chart in NinjaTrader. Right-click o…" at bounding box center [256, 286] width 414 height 55
click at [140, 287] on li "Open a chart in NinjaTrader." at bounding box center [261, 280] width 403 height 14
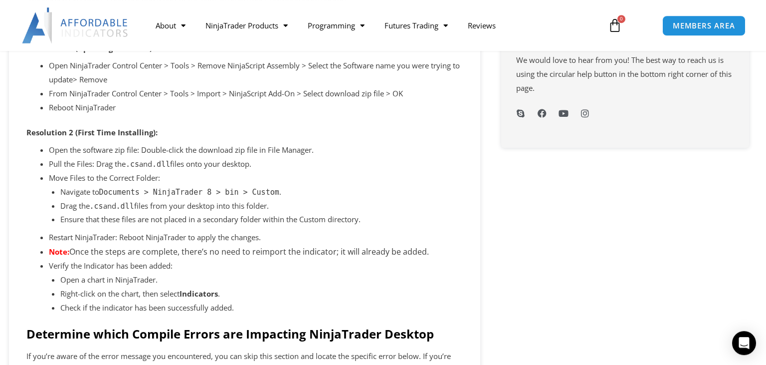
click at [140, 292] on li "Right-click on the chart, then select Indicators ." at bounding box center [261, 294] width 403 height 14
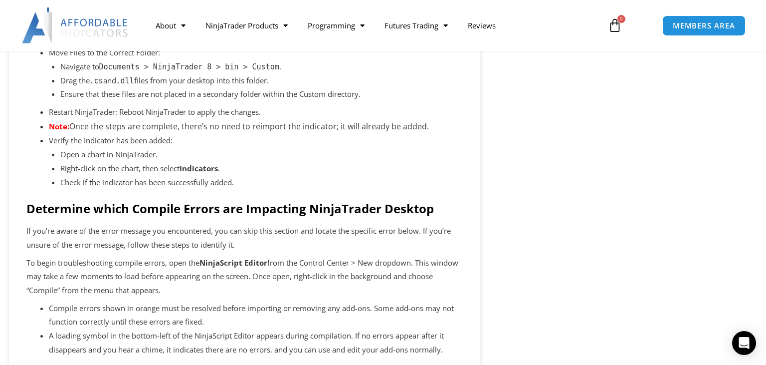
scroll to position [698, 0]
click at [161, 239] on p "If you’re aware of the error message you encountered, you can skip this section…" at bounding box center [244, 238] width 437 height 28
click at [129, 241] on p "If you’re aware of the error message you encountered, you can skip this section…" at bounding box center [244, 238] width 437 height 28
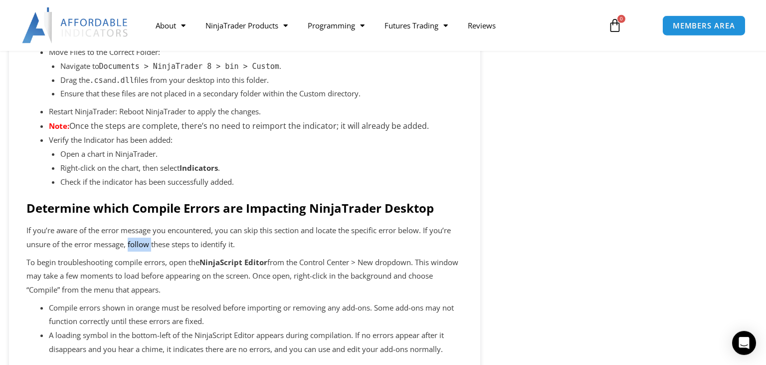
click at [129, 241] on p "If you’re aware of the error message you encountered, you can skip this section…" at bounding box center [244, 238] width 437 height 28
click at [126, 270] on p "To begin troubleshooting compile errors, open the NinjaScript Editor from the C…" at bounding box center [244, 276] width 437 height 42
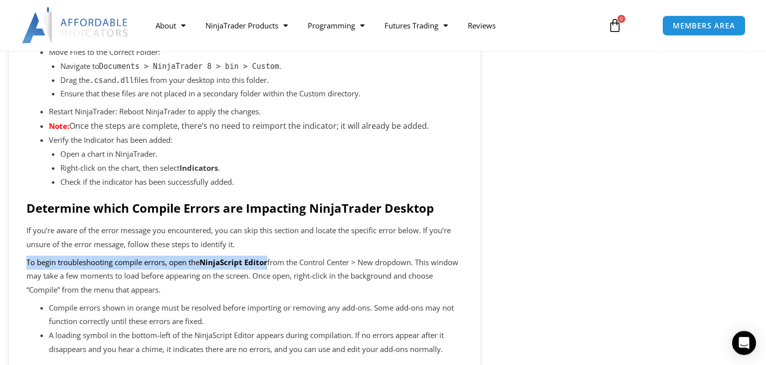
click at [126, 270] on p "To begin troubleshooting compile errors, open the NinjaScript Editor from the C…" at bounding box center [244, 276] width 437 height 42
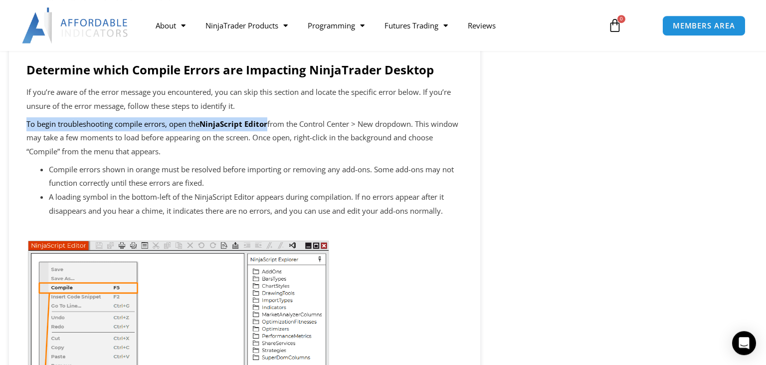
scroll to position [865, 0]
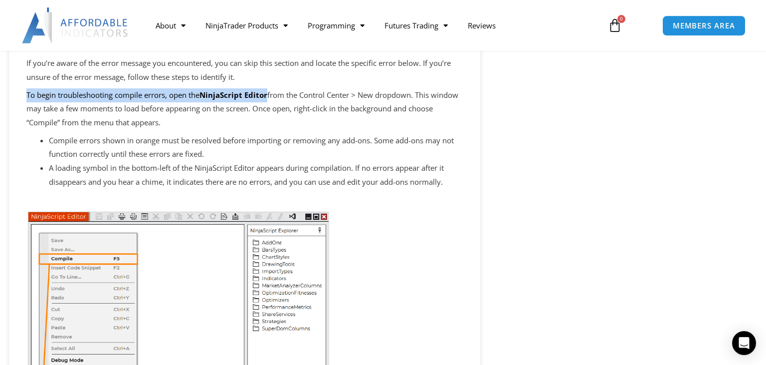
click at [149, 111] on p "To begin troubleshooting compile errors, open the NinjaScript Editor from the C…" at bounding box center [244, 109] width 437 height 42
click at [131, 159] on li "Compile errors shown in orange must be resolved before importing or removing an…" at bounding box center [256, 148] width 414 height 28
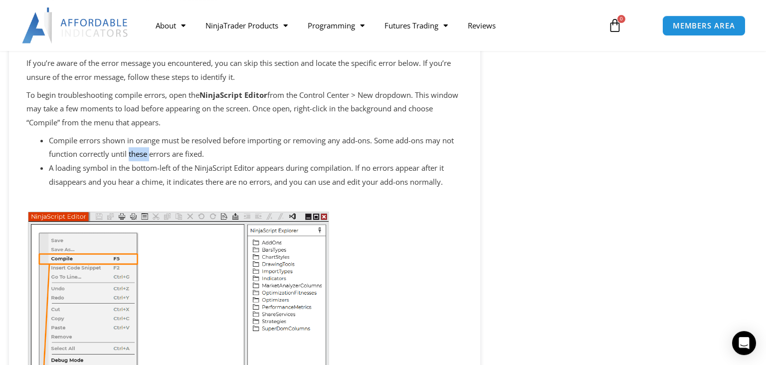
click at [131, 159] on li "Compile errors shown in orange must be resolved before importing or removing an…" at bounding box center [256, 148] width 414 height 28
click at [174, 155] on li "Compile errors shown in orange must be resolved before importing or removing an…" at bounding box center [256, 148] width 414 height 28
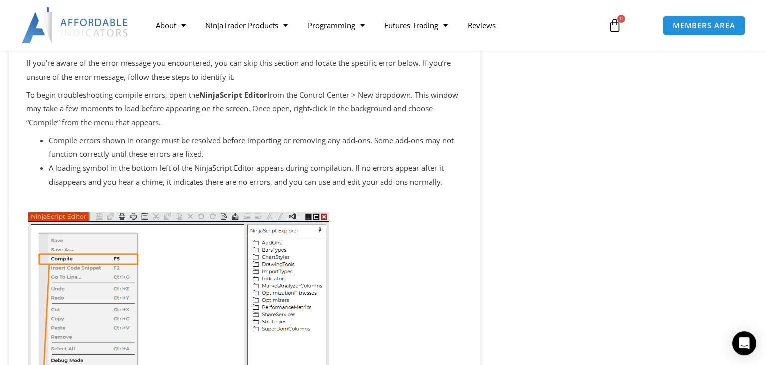
click at [116, 168] on li "A loading symbol in the bottom-left of the NinjaScript Editor appears during co…" at bounding box center [256, 175] width 414 height 28
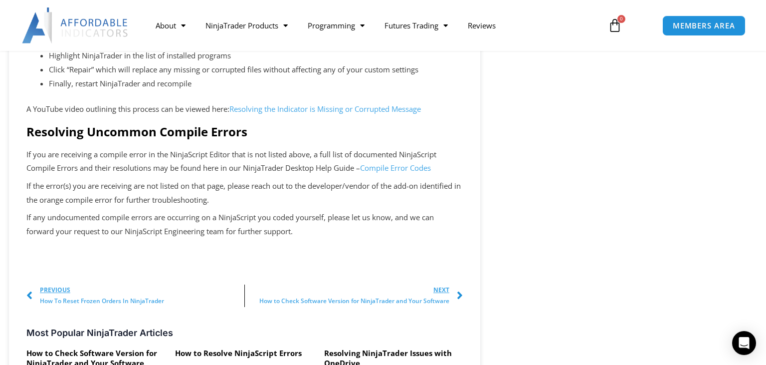
scroll to position [2129, 0]
click at [116, 168] on p "If you are receiving a compile error in the NinjaScript Editor that is not list…" at bounding box center [244, 161] width 437 height 28
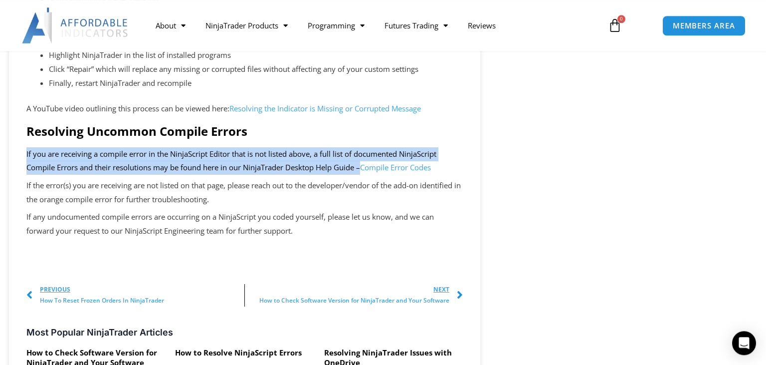
click at [116, 168] on p "If you are receiving a compile error in the NinjaScript Editor that is not list…" at bounding box center [244, 161] width 437 height 28
click at [95, 174] on p "If you are receiving a compile error in the NinjaScript Editor that is not list…" at bounding box center [244, 161] width 437 height 28
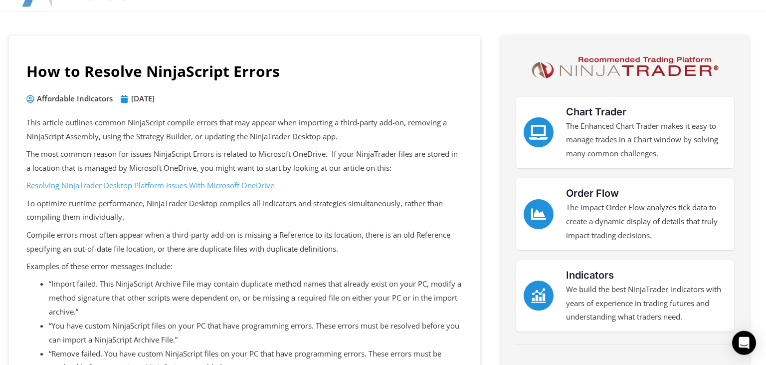
scroll to position [89, 0]
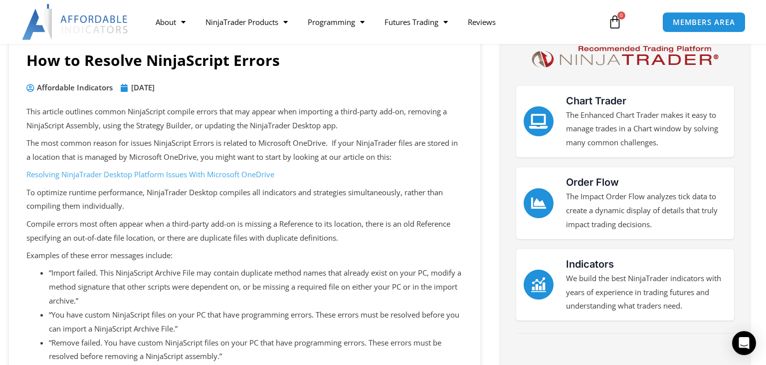
click at [223, 122] on p "This article outlines common NinjaScript compile errors that may appear when im…" at bounding box center [244, 119] width 437 height 28
drag, startPoint x: 223, startPoint y: 122, endPoint x: 194, endPoint y: 120, distance: 29.0
click at [194, 120] on p "This article outlines common NinjaScript compile errors that may appear when im…" at bounding box center [244, 119] width 437 height 28
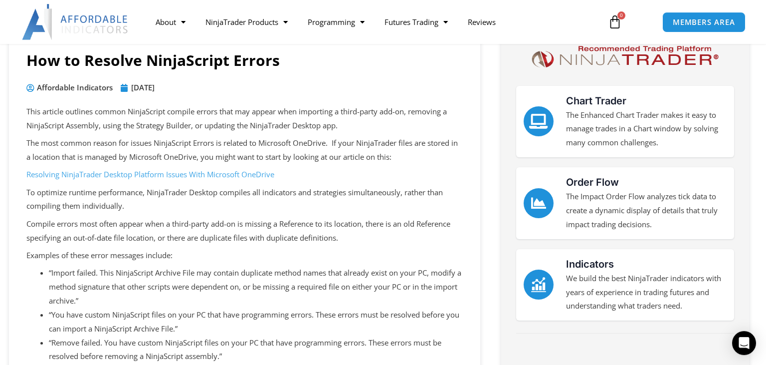
click at [189, 150] on p "The most common reason for issues NinjaScript Errors is related to Microsoft On…" at bounding box center [244, 150] width 437 height 28
click at [250, 140] on p "The most common reason for issues NinjaScript Errors is related to Microsoft On…" at bounding box center [244, 150] width 437 height 28
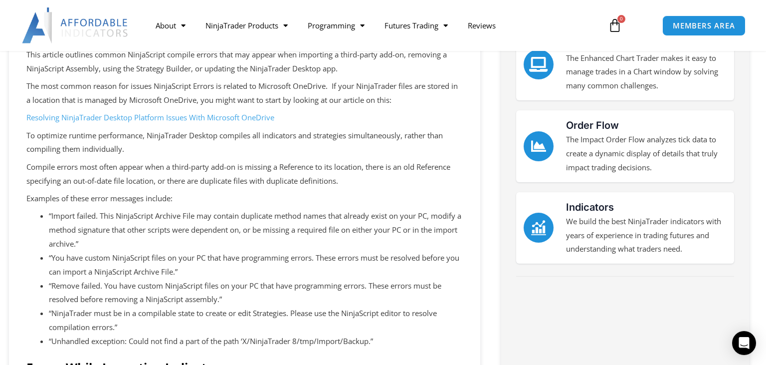
scroll to position [145, 0]
click at [176, 175] on p "Compile errors most often appear when a third-party add-on is missing a Referen…" at bounding box center [244, 175] width 437 height 28
click at [121, 181] on p "Compile errors most often appear when a third-party add-on is missing a Referen…" at bounding box center [244, 175] width 437 height 28
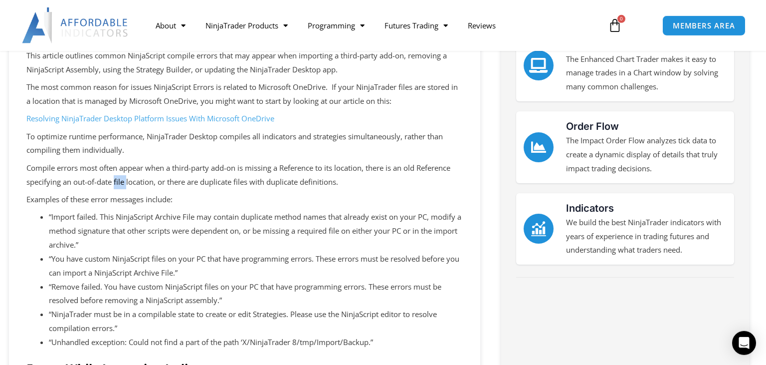
click at [121, 181] on p "Compile errors most often appear when a third-party add-on is missing a Referen…" at bounding box center [244, 175] width 437 height 28
click at [144, 186] on p "Compile errors most often appear when a third-party add-on is missing a Referen…" at bounding box center [244, 175] width 437 height 28
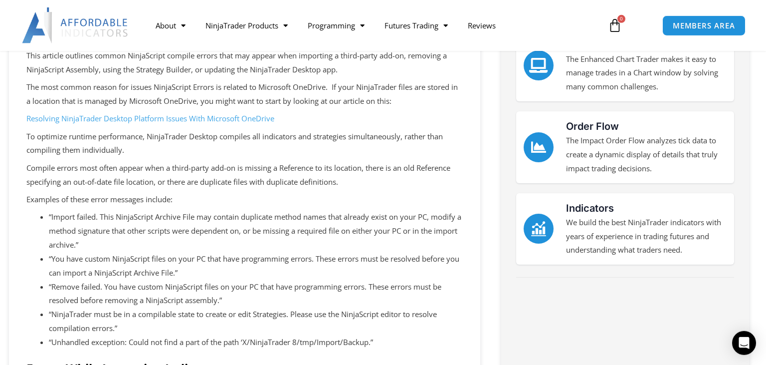
click at [111, 197] on p "Examples of these error messages include:" at bounding box center [244, 200] width 437 height 14
click at [133, 200] on p "Examples of these error messages include:" at bounding box center [244, 200] width 437 height 14
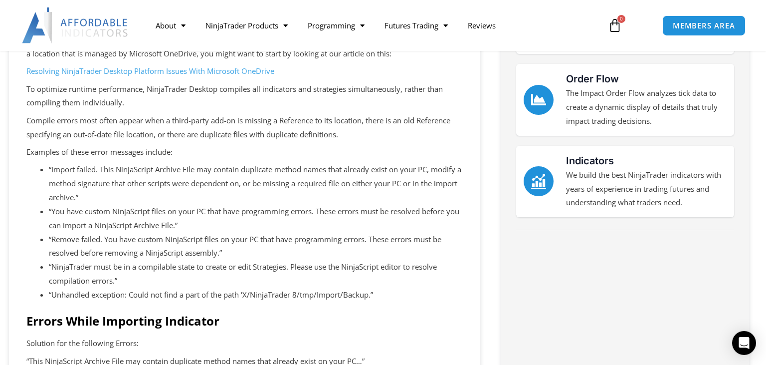
scroll to position [194, 0]
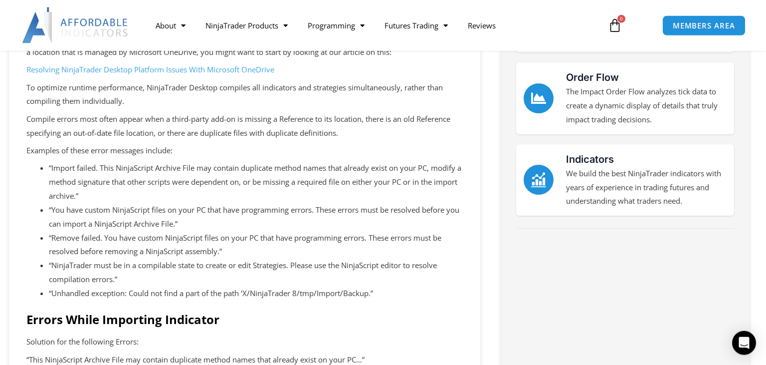
click at [128, 214] on li "“You have custom NinjaScript files on your PC that have programming errors. The…" at bounding box center [256, 217] width 414 height 28
click at [110, 249] on li "“Remove failed. You have custom NinjaScript files on your PC that have programm…" at bounding box center [256, 245] width 414 height 28
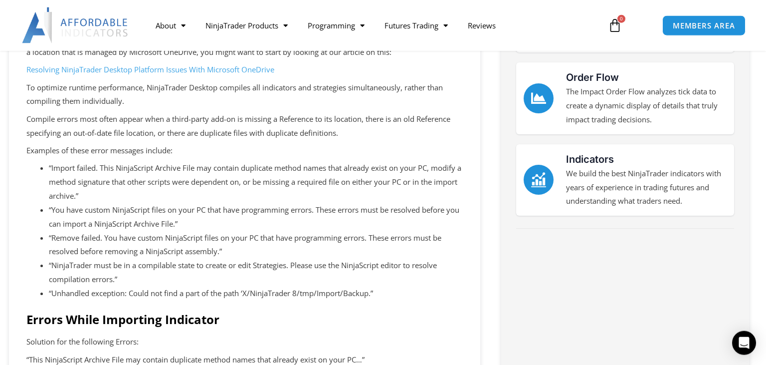
click at [110, 249] on li "“Remove failed. You have custom NinjaScript files on your PC that have programm…" at bounding box center [256, 245] width 414 height 28
click at [116, 185] on li "“Import failed. This NinjaScript Archive File may contain duplicate method name…" at bounding box center [256, 182] width 414 height 42
click at [125, 180] on li "“Import failed. This NinjaScript Archive File may contain duplicate method name…" at bounding box center [256, 182] width 414 height 42
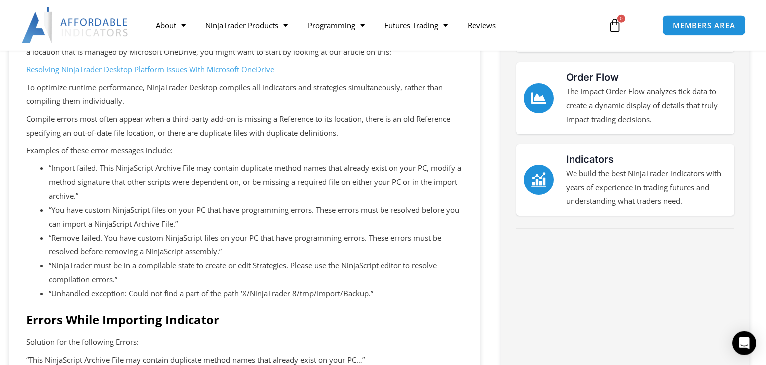
click at [86, 207] on li "“You have custom NinjaScript files on your PC that have programming errors. The…" at bounding box center [256, 217] width 414 height 28
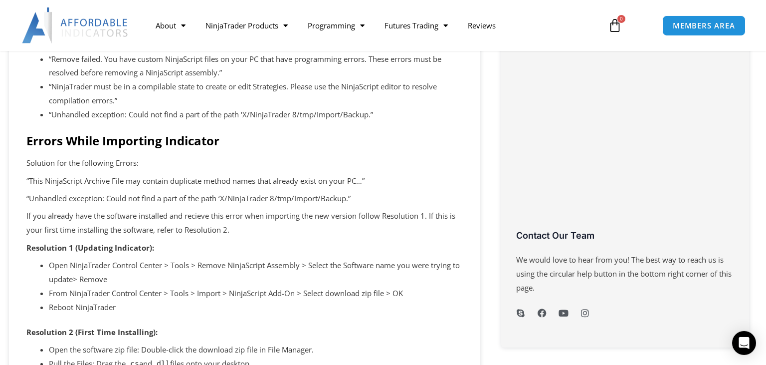
scroll to position [375, 0]
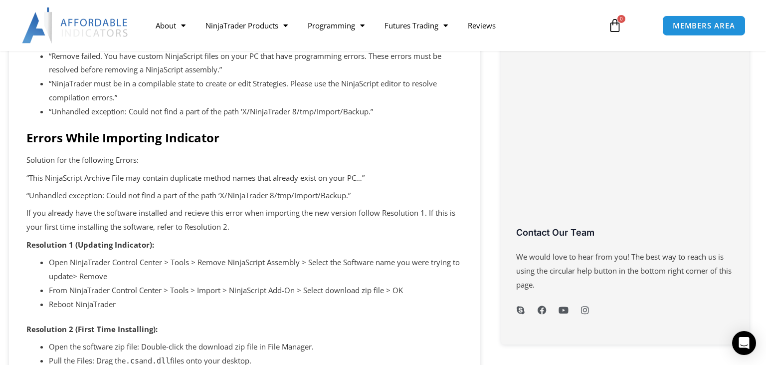
click at [130, 195] on p "“Unhandled exception: Could not find a part of the path ‘X/NinjaTrader 8/tmp/Im…" at bounding box center [244, 196] width 437 height 14
click at [162, 217] on p "If you already have the software installed and recieve this error when importin…" at bounding box center [244, 220] width 437 height 28
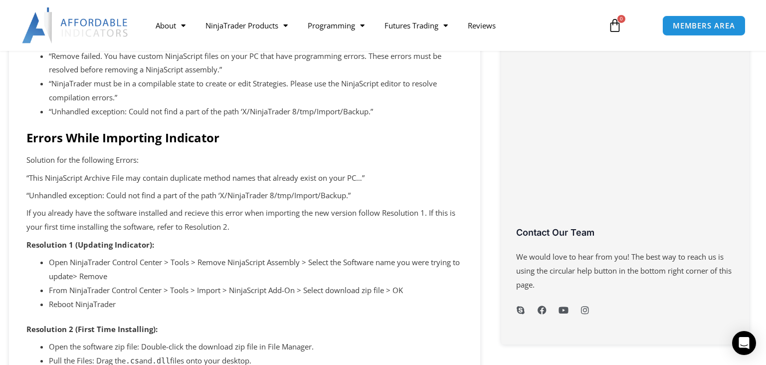
click at [162, 217] on p "If you already have the software installed and recieve this error when importin…" at bounding box center [244, 220] width 437 height 28
click at [147, 217] on p "If you already have the software installed and recieve this error when importin…" at bounding box center [244, 220] width 437 height 28
click at [143, 218] on p "If you already have the software installed and recieve this error when importin…" at bounding box center [244, 220] width 437 height 28
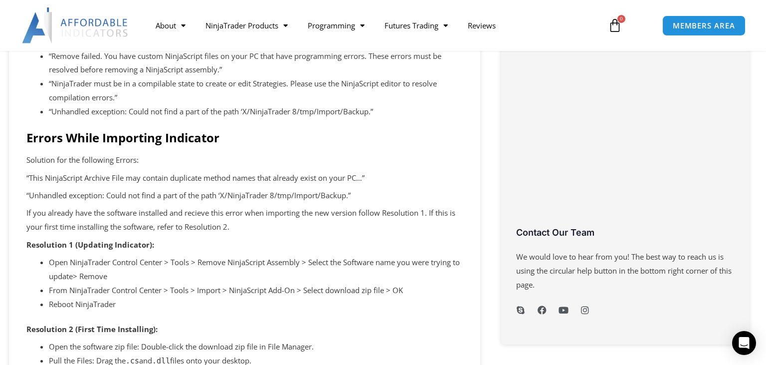
click at [214, 265] on li "Open NinjaTrader Control Center > Tools > Remove NinjaScript Assembly > Select …" at bounding box center [256, 269] width 414 height 28
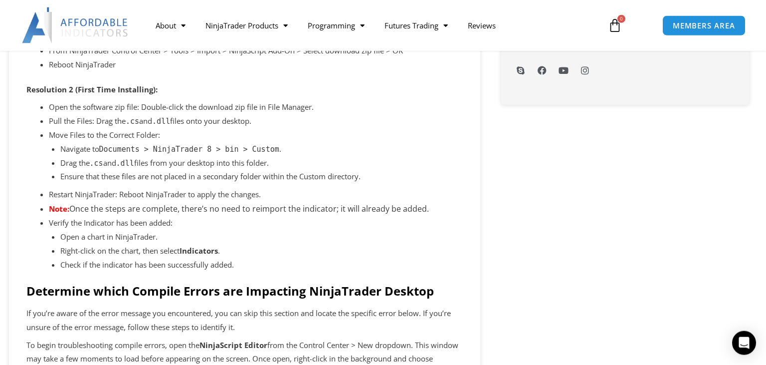
scroll to position [623, 0]
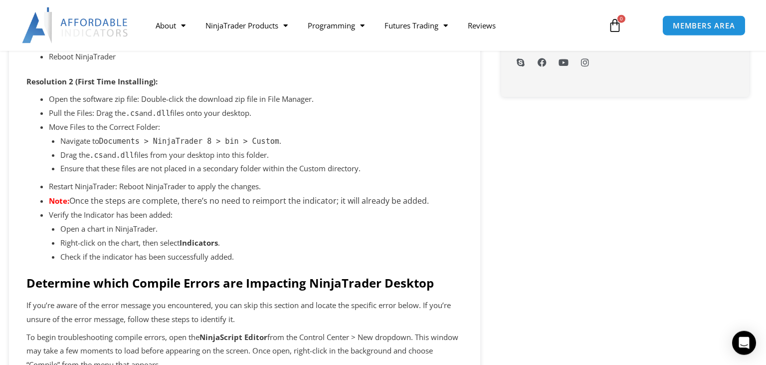
click at [127, 96] on li "Open the software zip file: Double-click the download zip file in File Manager." at bounding box center [256, 99] width 414 height 14
click at [189, 102] on li "Open the software zip file: Double-click the download zip file in File Manager." at bounding box center [256, 99] width 414 height 14
click at [190, 146] on code "Documents > NinjaTrader 8 > bin > Custom" at bounding box center [189, 141] width 180 height 9
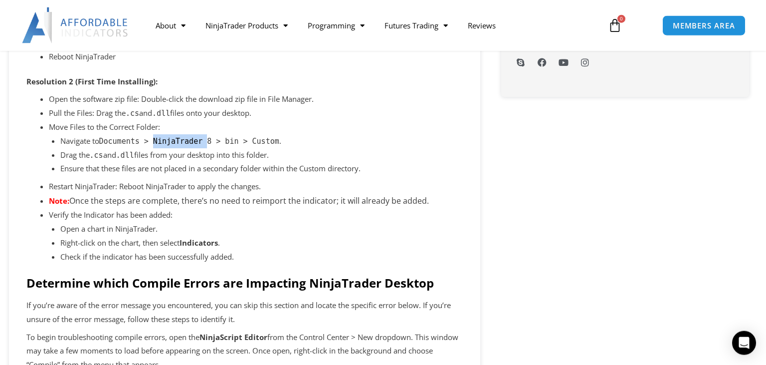
click at [190, 146] on code "Documents > NinjaTrader 8 > bin > Custom" at bounding box center [189, 141] width 180 height 9
click at [213, 142] on code "Documents > NinjaTrader 8 > bin > Custom" at bounding box center [189, 141] width 180 height 9
click at [181, 156] on li "Drag the .cs and .dll files from your desktop into this folder." at bounding box center [261, 155] width 403 height 14
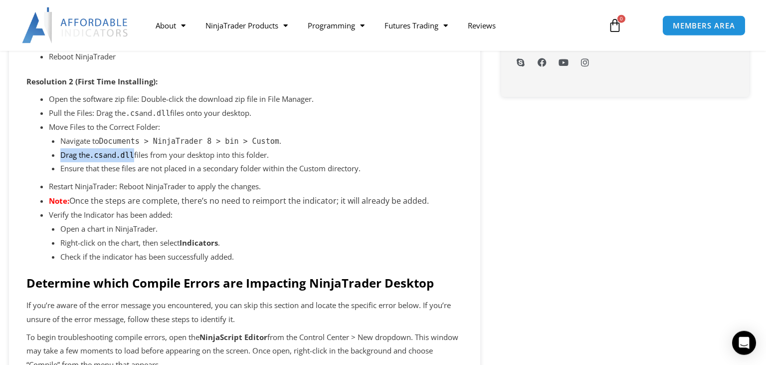
click at [181, 156] on li "Drag the .cs and .dll files from your desktop into this folder." at bounding box center [261, 155] width 403 height 14
click at [150, 172] on p "Ensure that these files are not placed in a secondary folder within the Custom …" at bounding box center [261, 169] width 403 height 14
click at [179, 169] on p "Ensure that these files are not placed in a secondary folder within the Custom …" at bounding box center [261, 169] width 403 height 14
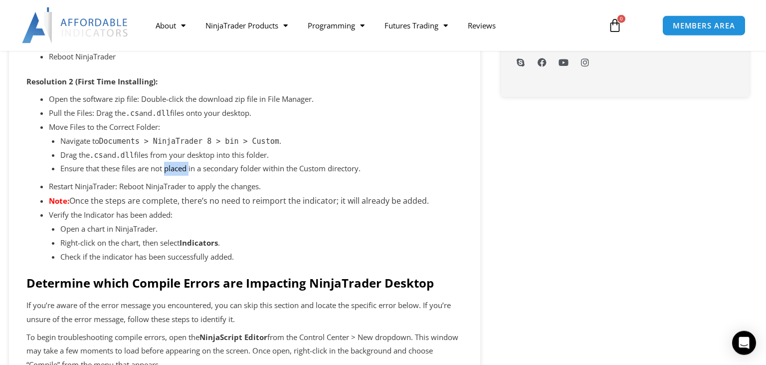
click at [179, 169] on p "Ensure that these files are not placed in a secondary folder within the Custom …" at bounding box center [261, 169] width 403 height 14
click at [135, 186] on li "Restart NinjaTrader: Reboot NinjaTrader to apply the changes." at bounding box center [256, 187] width 414 height 14
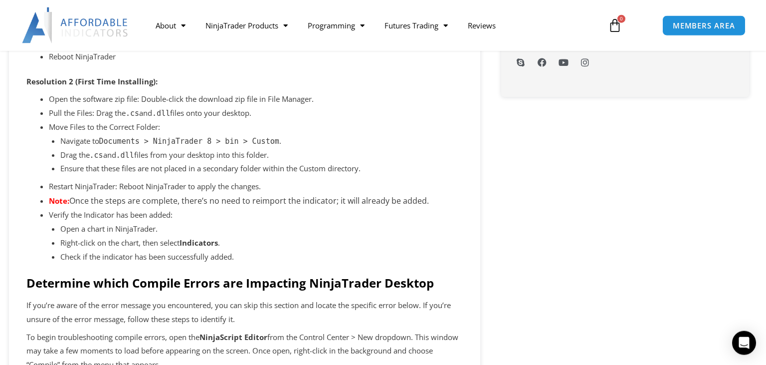
click at [164, 190] on li "Restart NinjaTrader: Reboot NinjaTrader to apply the changes." at bounding box center [256, 187] width 414 height 14
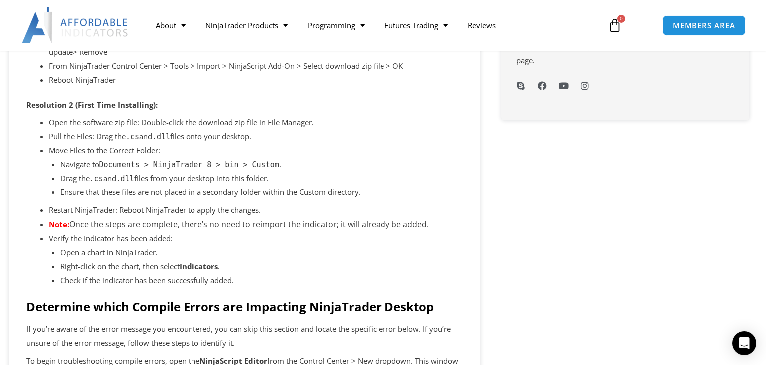
scroll to position [598, 0]
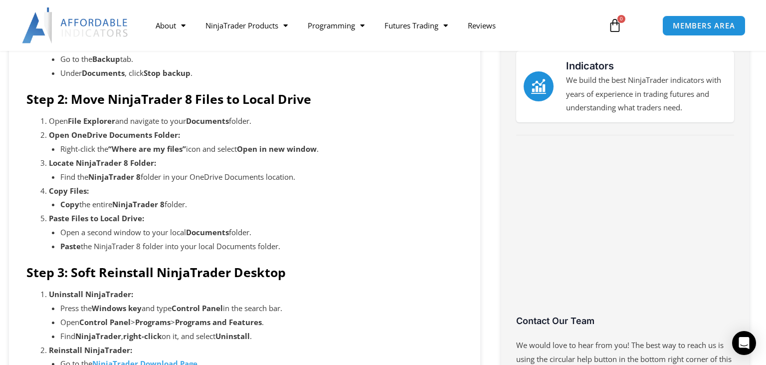
scroll to position [291, 0]
